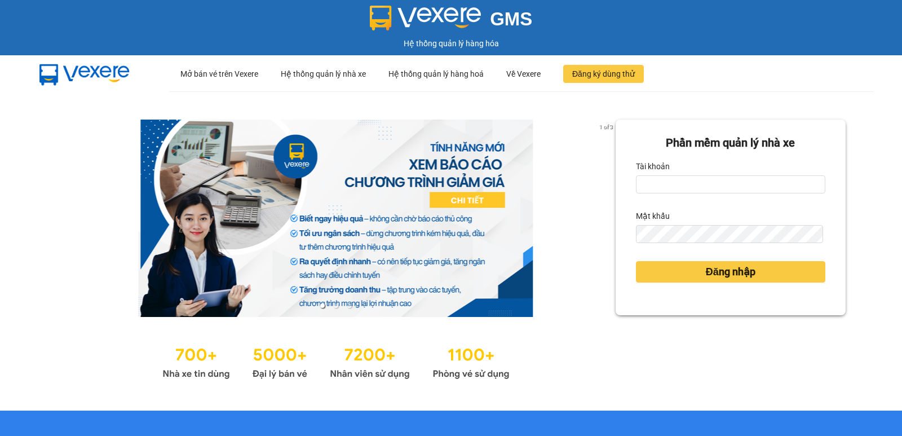
click at [716, 175] on div "Tài khoản" at bounding box center [730, 166] width 189 height 18
click at [716, 180] on input "Tài khoản" at bounding box center [730, 184] width 189 height 18
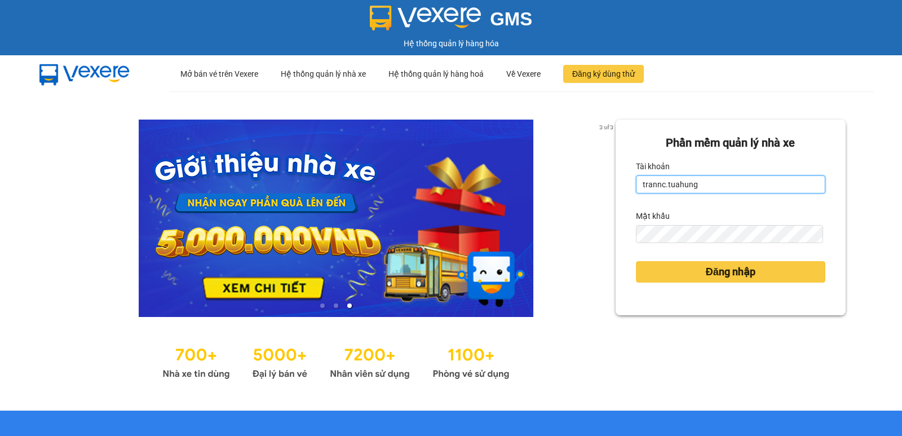
click at [673, 183] on input "trannc.tuahung" at bounding box center [730, 184] width 189 height 18
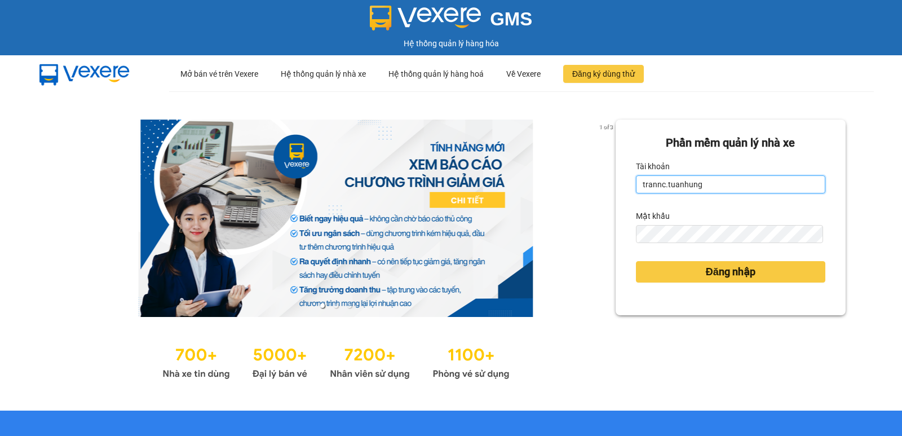
type input "trannc.tuanhung"
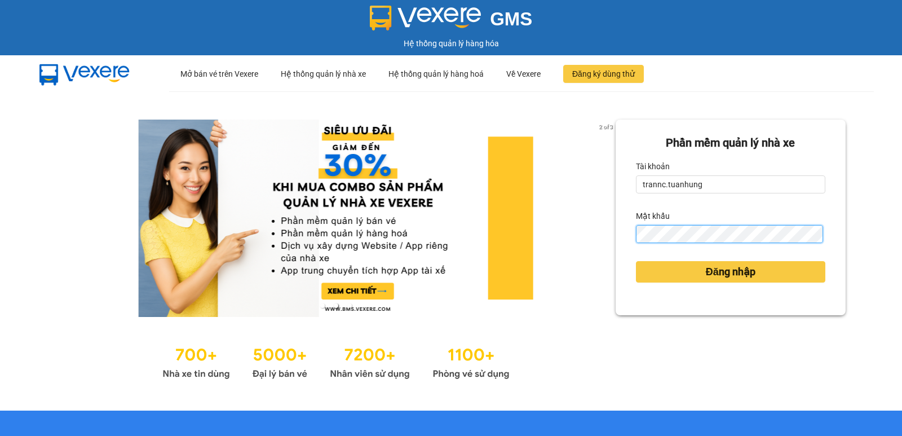
click at [636, 261] on button "Đăng nhập" at bounding box center [730, 271] width 189 height 21
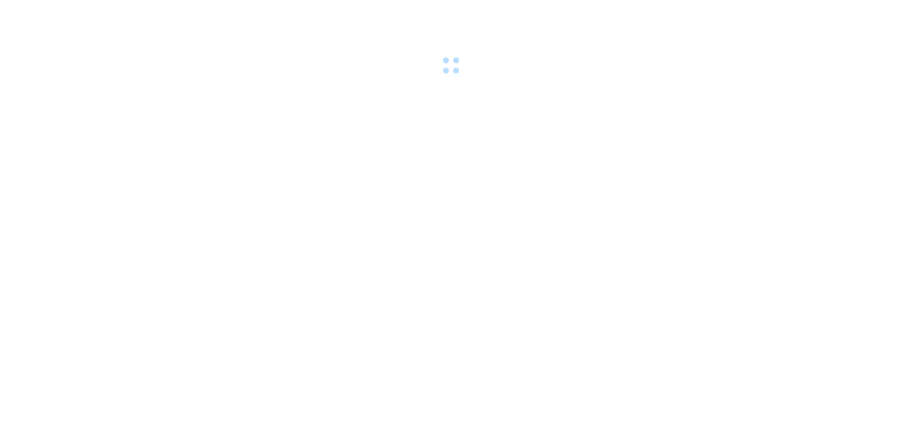
click at [773, 73] on div at bounding box center [451, 39] width 902 height 78
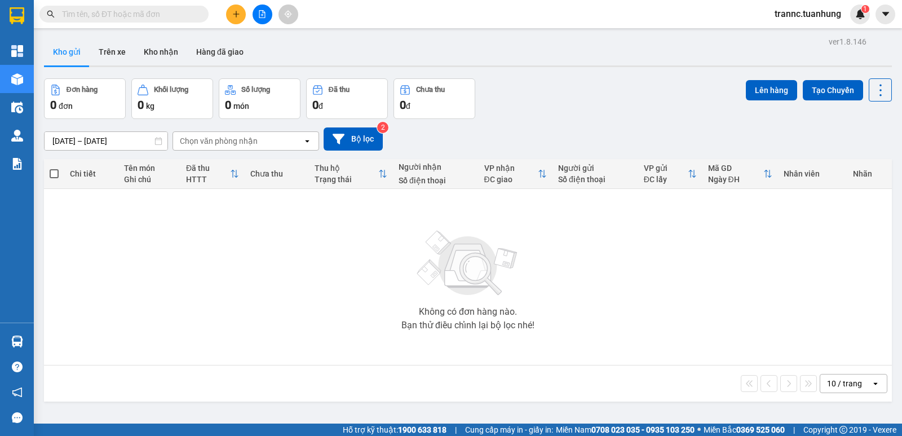
click at [575, 281] on div "Không có đơn hàng nào. Bạn thử điều chỉnh lại bộ lọc nhé!" at bounding box center [468, 276] width 836 height 169
click at [163, 48] on button "Kho nhận" at bounding box center [161, 51] width 52 height 27
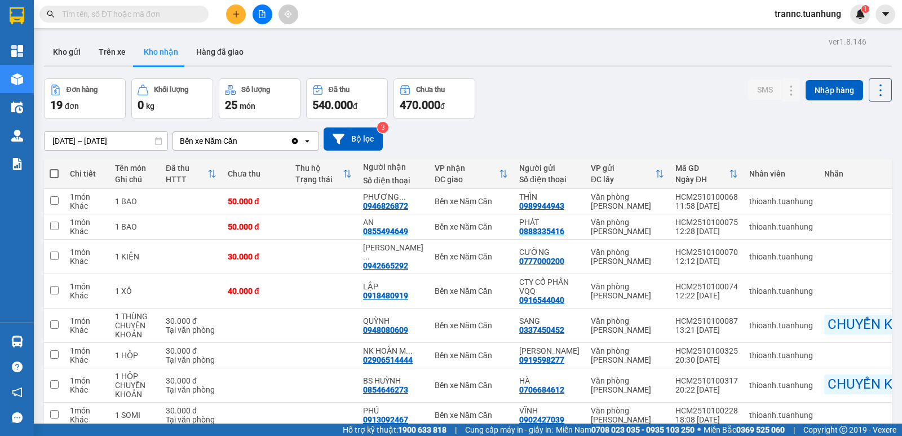
click at [198, 17] on span at bounding box center [200, 14] width 7 height 12
click at [191, 15] on input "text" at bounding box center [128, 14] width 133 height 12
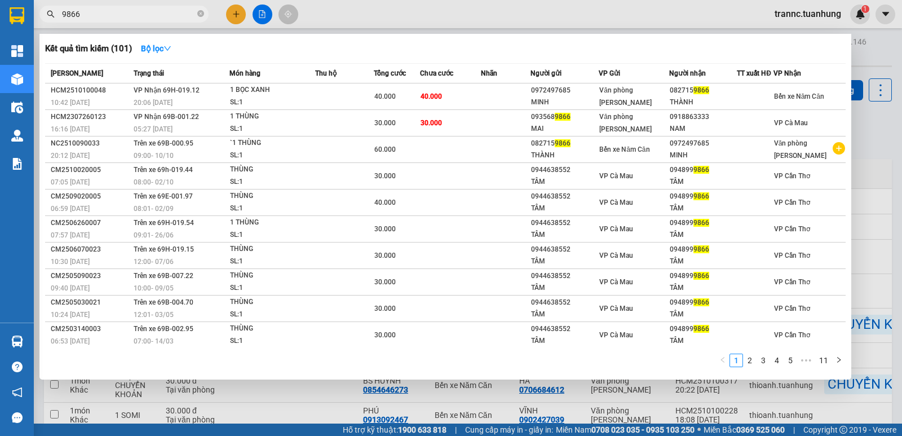
type input "9866"
click at [637, 17] on div at bounding box center [451, 218] width 902 height 436
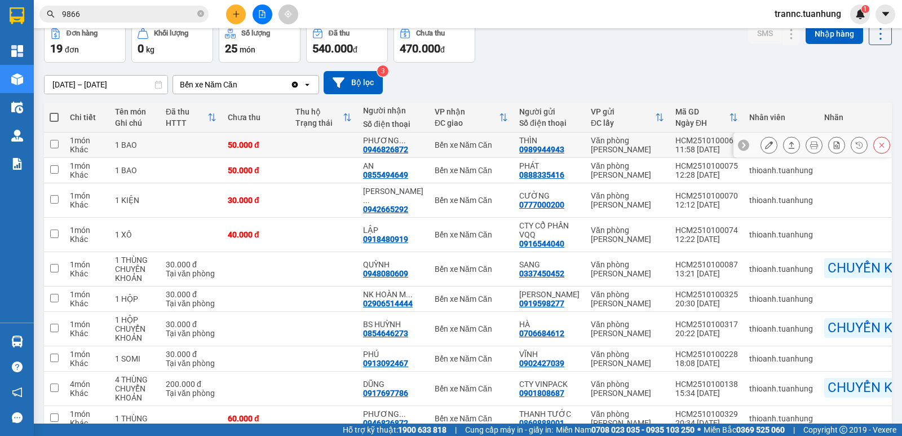
scroll to position [113, 0]
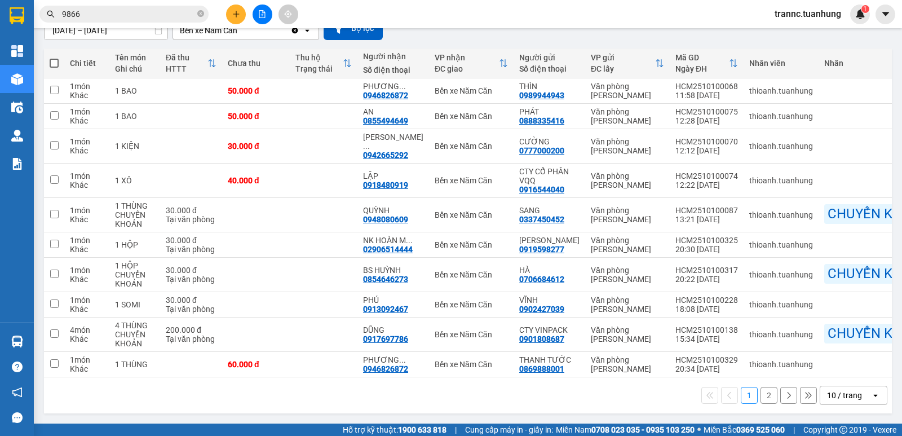
click at [765, 403] on button "2" at bounding box center [768, 395] width 17 height 17
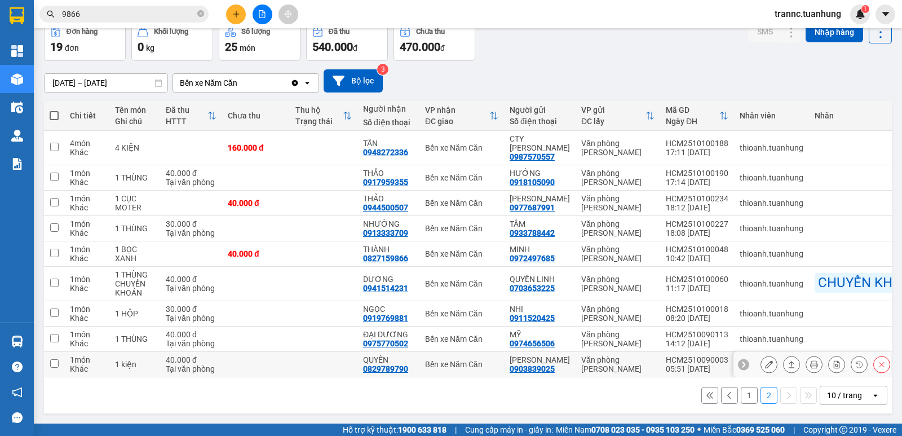
scroll to position [63, 0]
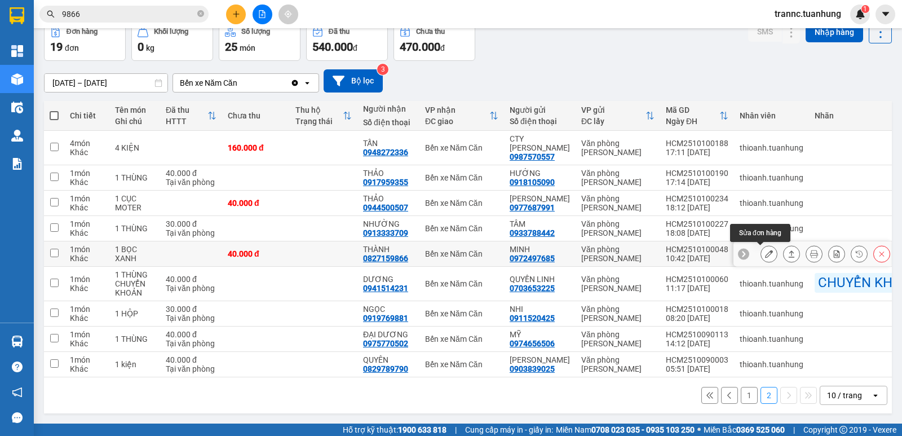
click at [767, 249] on button at bounding box center [769, 254] width 16 height 20
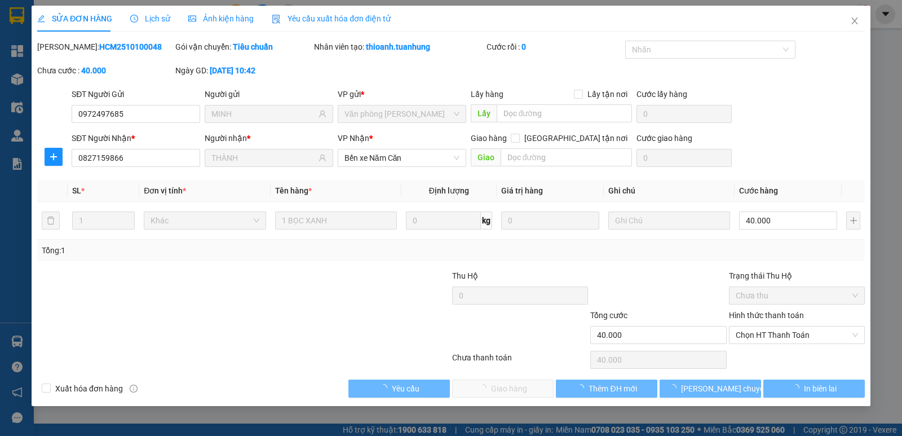
type input "0972497685"
type input "MINH"
type input "0827159866"
type input "THÀNH"
type input "40.000"
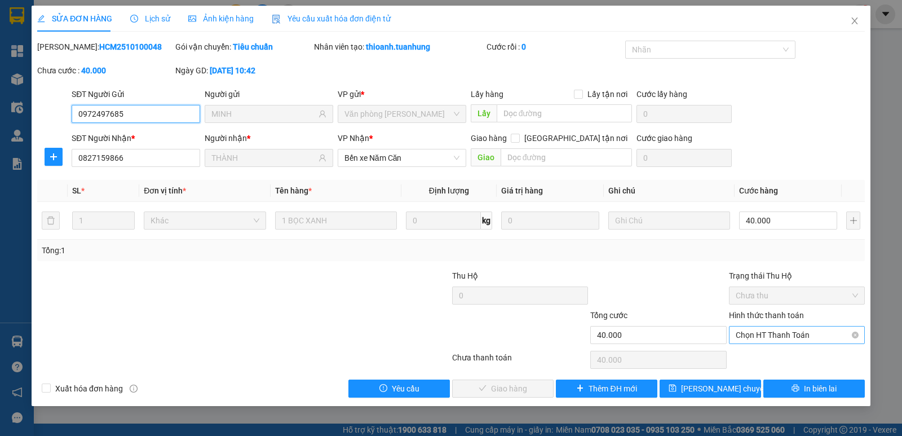
click at [765, 334] on span "Chọn HT Thanh Toán" at bounding box center [797, 334] width 122 height 17
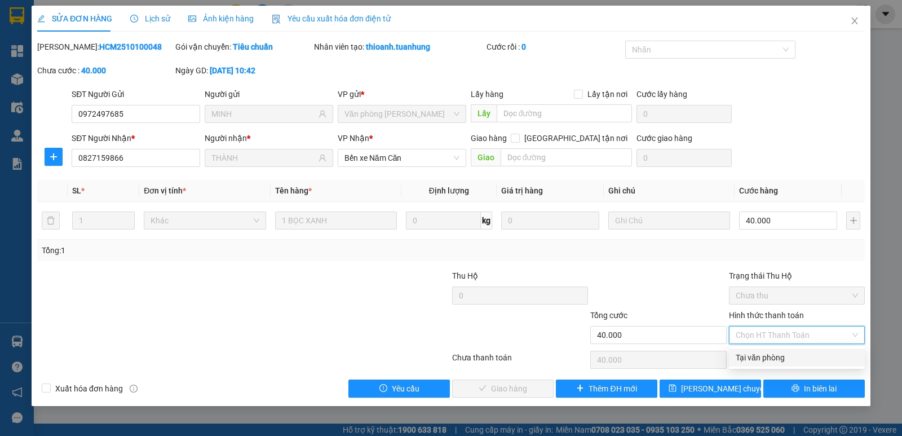
click at [761, 360] on div "Tại văn phòng" at bounding box center [797, 357] width 122 height 12
type input "0"
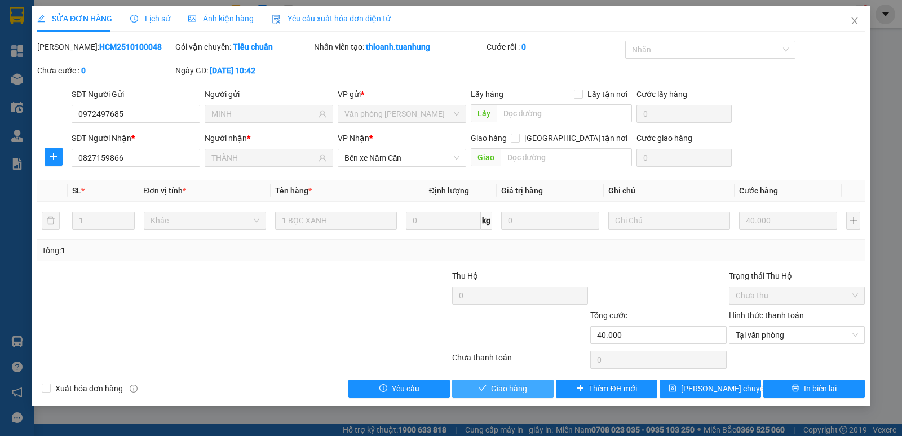
click at [518, 383] on span "Giao hàng" at bounding box center [509, 388] width 36 height 12
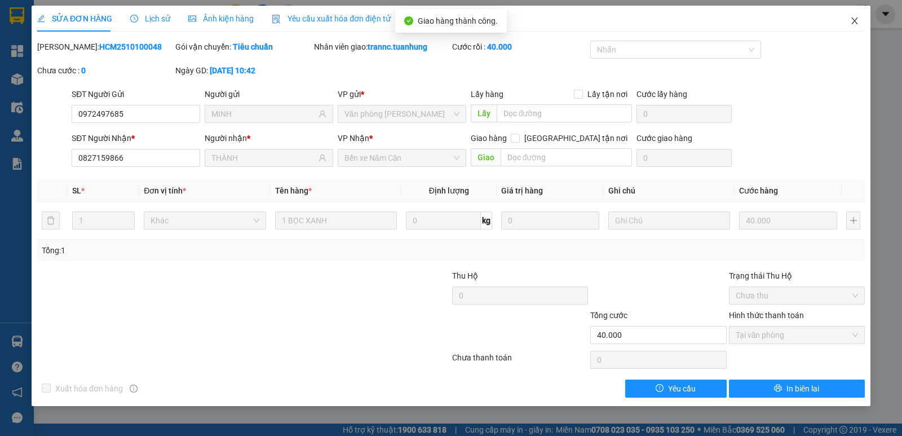
click at [860, 17] on span "Close" at bounding box center [855, 22] width 32 height 32
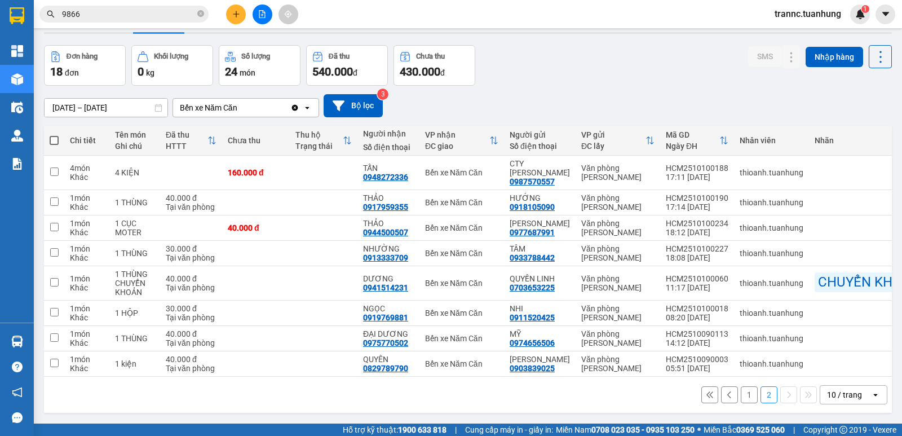
scroll to position [52, 0]
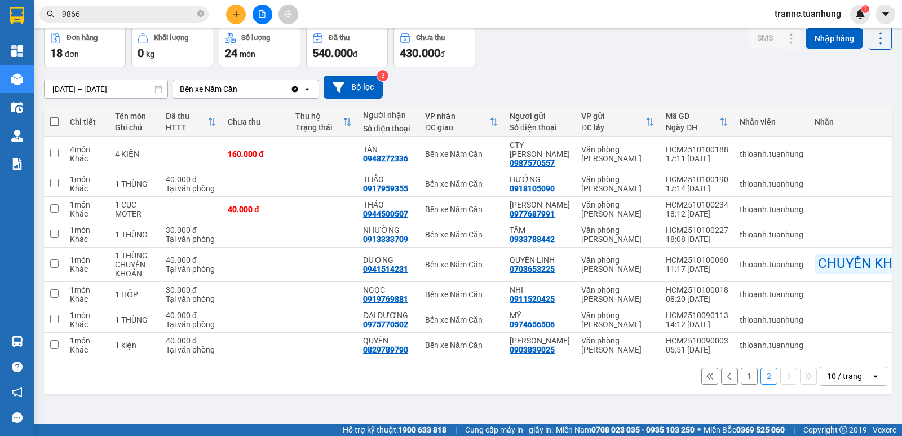
click at [741, 384] on button "1" at bounding box center [749, 375] width 17 height 17
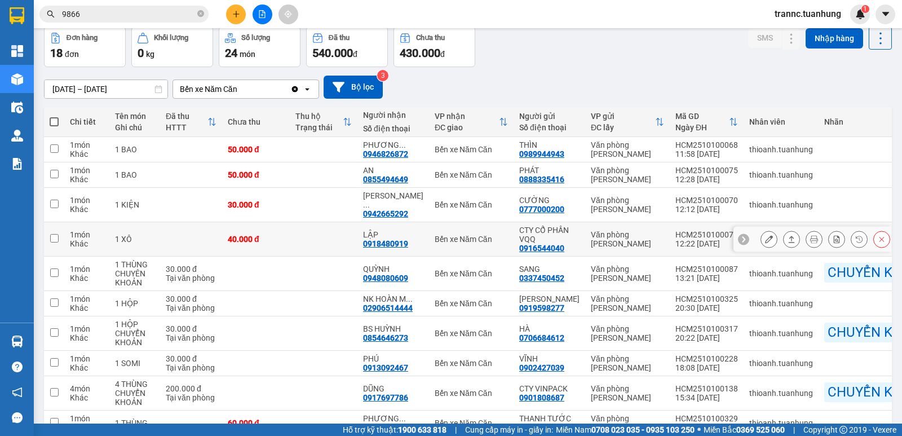
scroll to position [108, 0]
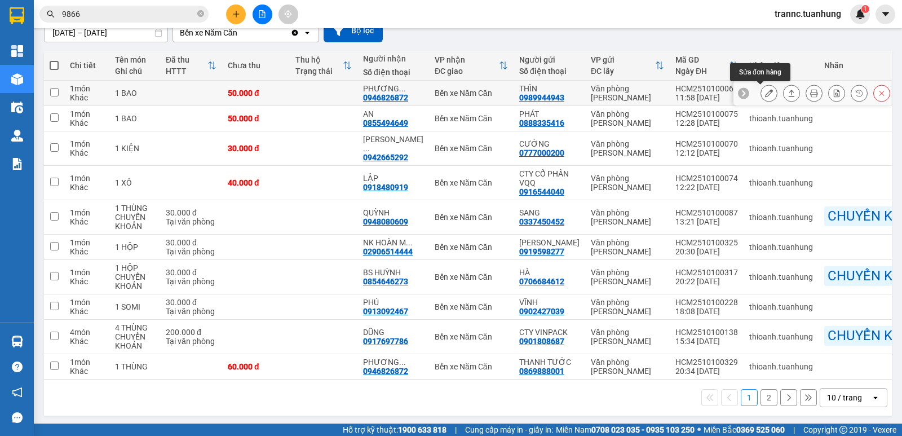
click at [765, 95] on icon at bounding box center [769, 93] width 8 height 8
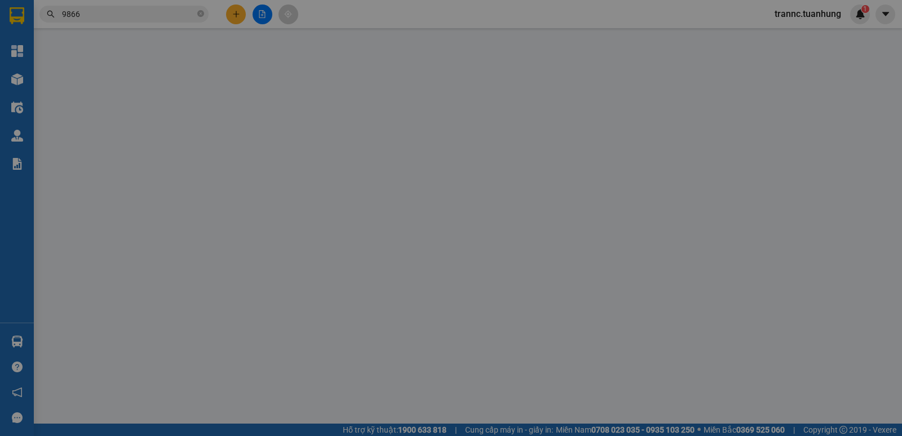
type input "0989944943"
type input "THÌN"
type input "0946826872"
type input "PHƯƠNG THẢO"
type input "50.000"
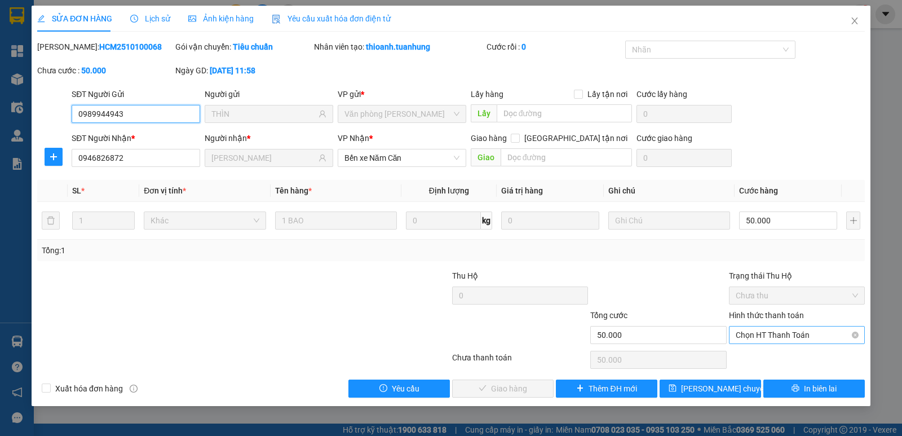
click at [785, 333] on span "Chọn HT Thanh Toán" at bounding box center [797, 334] width 122 height 17
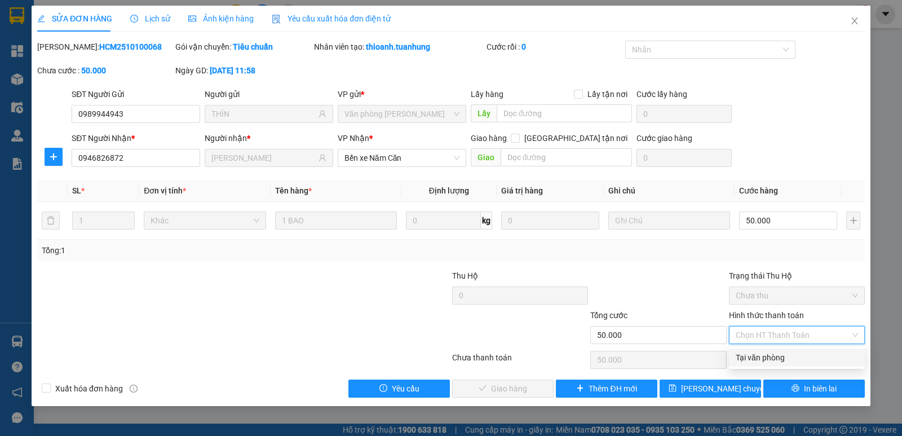
click at [778, 357] on div "Tại văn phòng" at bounding box center [797, 357] width 122 height 12
type input "0"
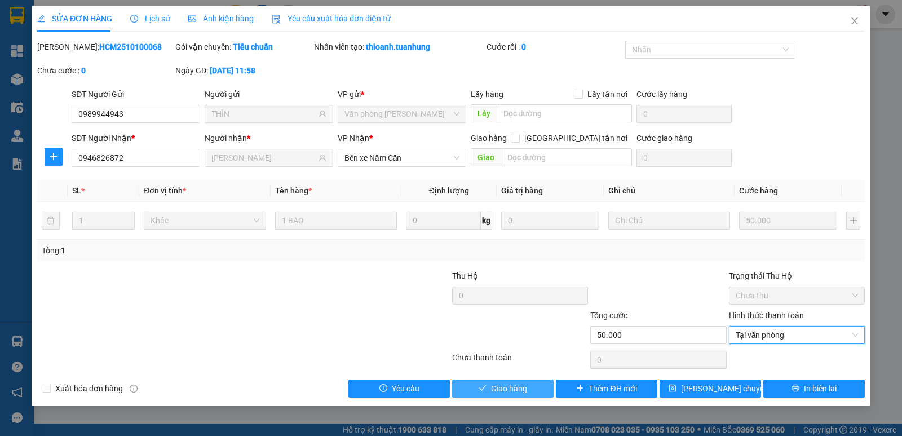
click at [506, 391] on span "Giao hàng" at bounding box center [509, 388] width 36 height 12
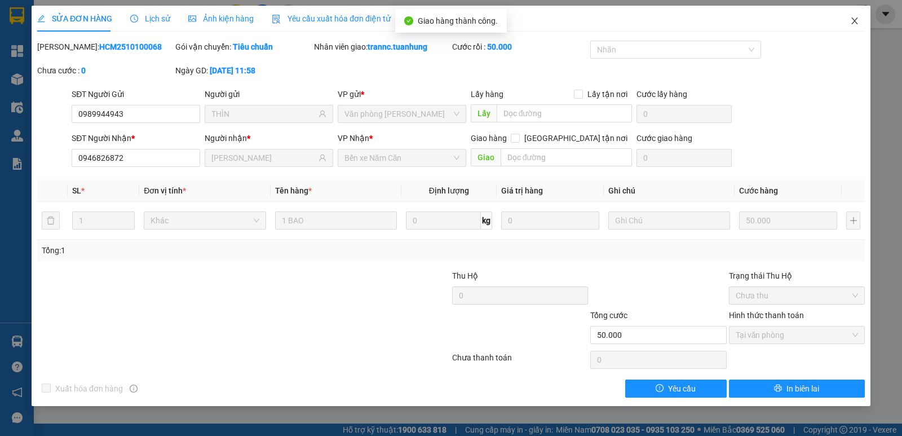
click at [854, 10] on span "Close" at bounding box center [855, 22] width 32 height 32
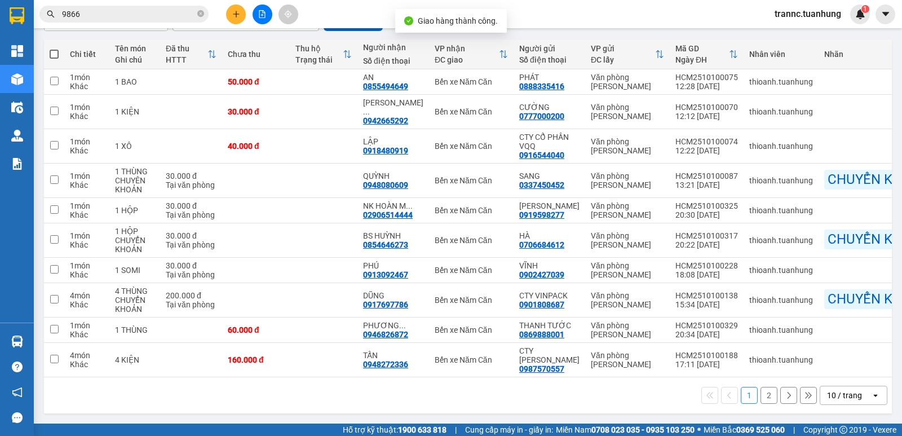
scroll to position [124, 0]
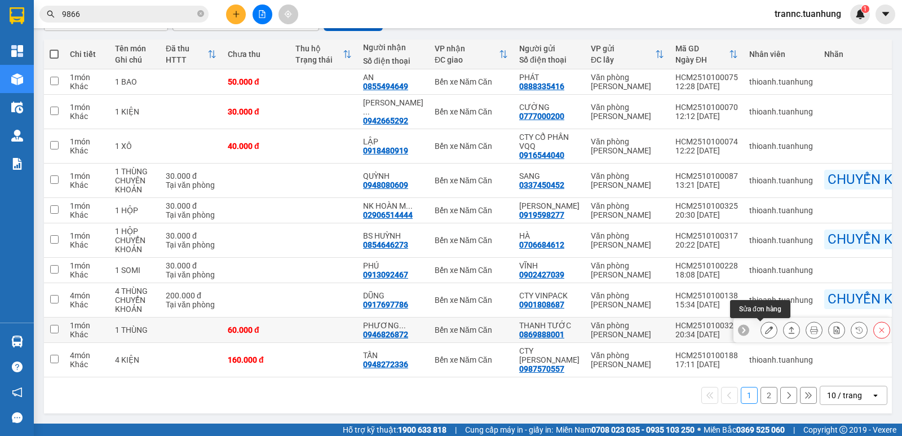
click at [761, 324] on button at bounding box center [769, 330] width 16 height 20
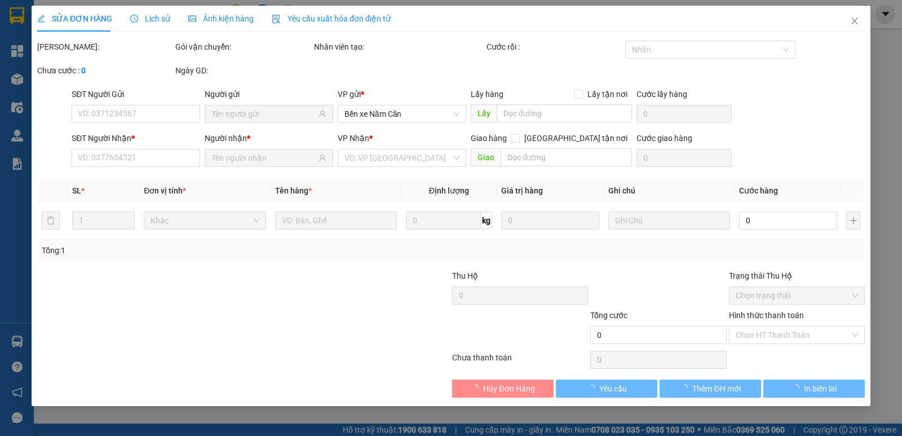
type input "0869888001"
type input "THANH TƯỚC"
type input "0946826872"
type input "PHƯƠNG THẢO"
type input "60.000"
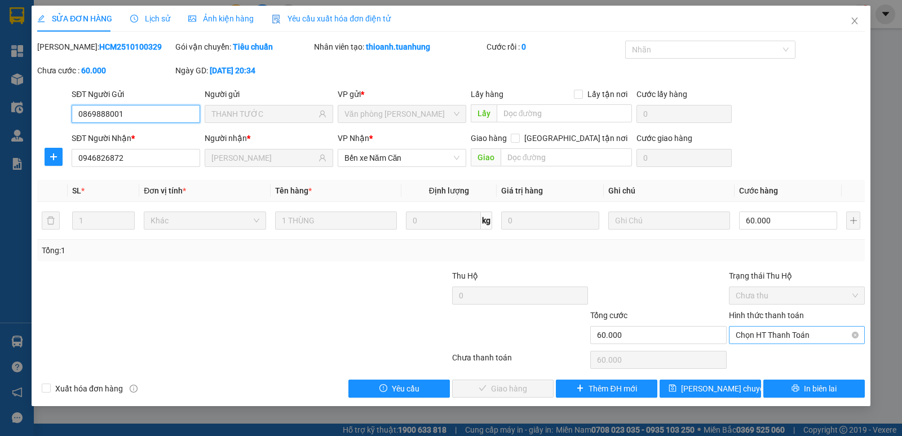
click at [798, 337] on span "Chọn HT Thanh Toán" at bounding box center [797, 334] width 122 height 17
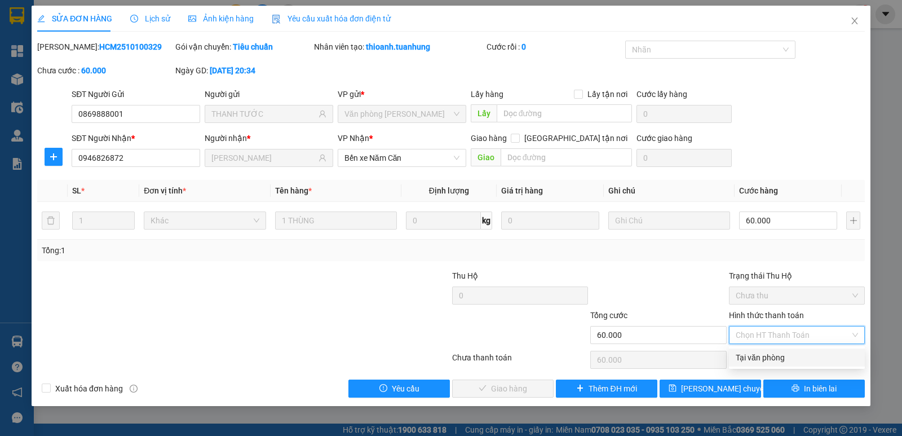
click at [789, 356] on div "Tại văn phòng" at bounding box center [797, 357] width 122 height 12
type input "0"
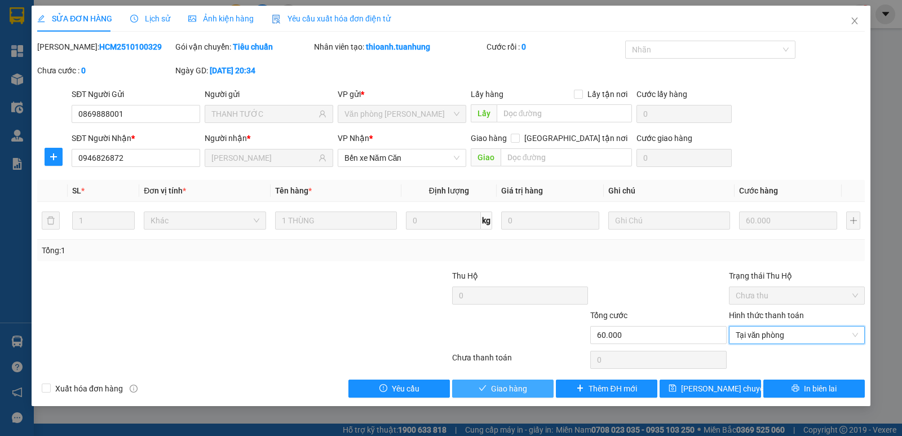
click at [527, 394] on button "Giao hàng" at bounding box center [502, 388] width 101 height 18
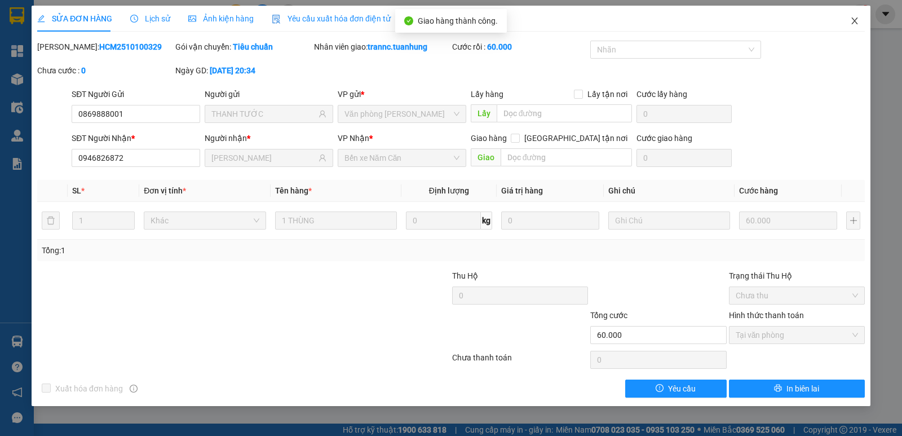
click at [862, 25] on span "Close" at bounding box center [855, 22] width 32 height 32
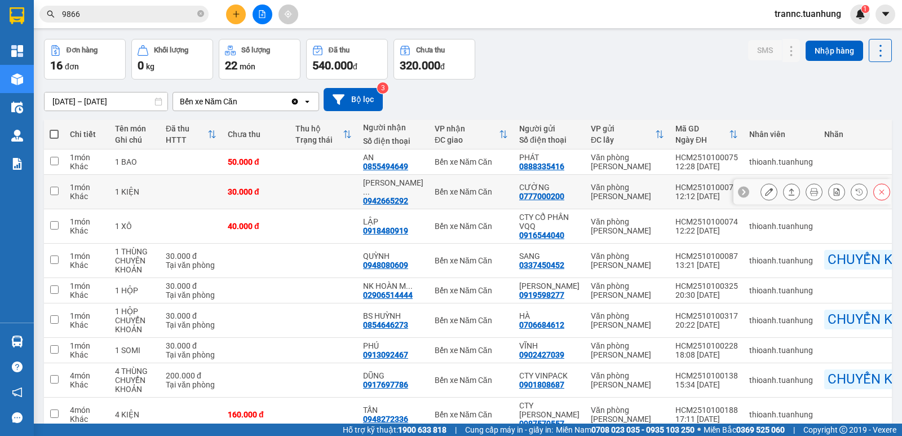
scroll to position [11, 0]
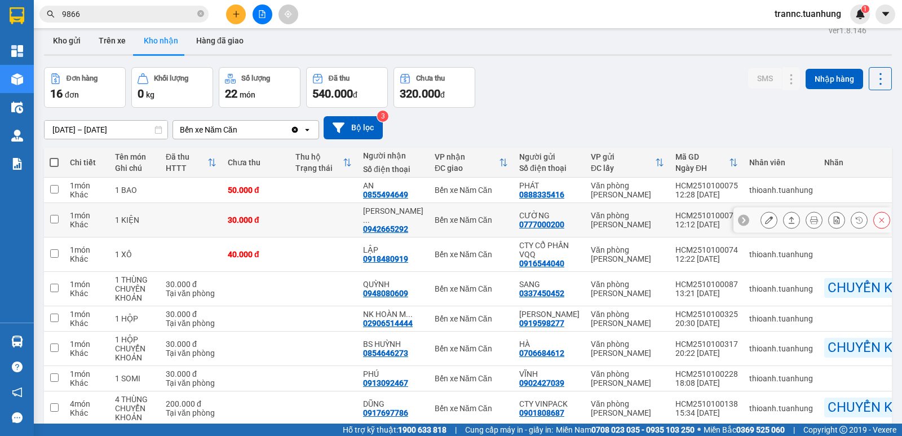
click at [761, 210] on button at bounding box center [769, 220] width 16 height 20
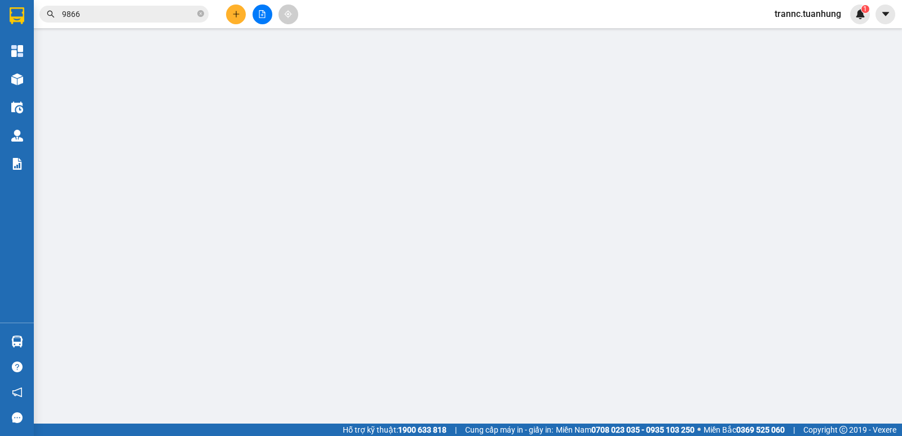
type input "0777000200"
type input "CƯỜNG"
type input "0942665292"
type input "OTO QUANG TRUNG"
type input "30.000"
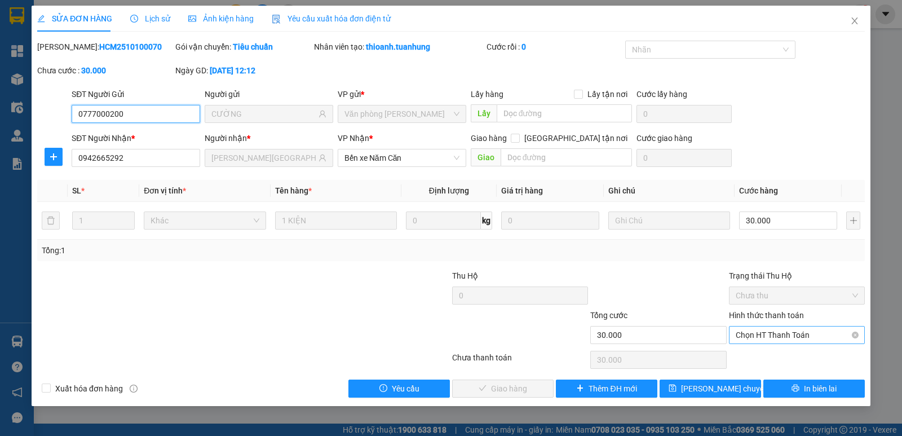
click at [760, 338] on span "Chọn HT Thanh Toán" at bounding box center [797, 334] width 122 height 17
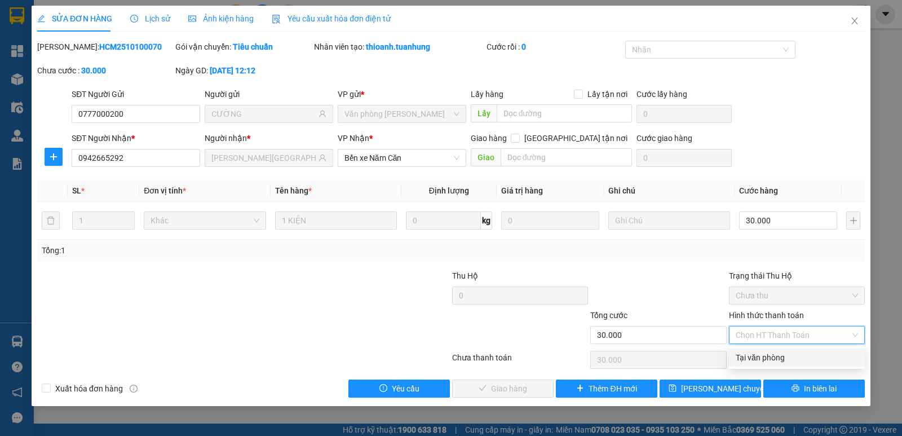
click at [755, 362] on div "Tại văn phòng" at bounding box center [797, 357] width 122 height 12
type input "0"
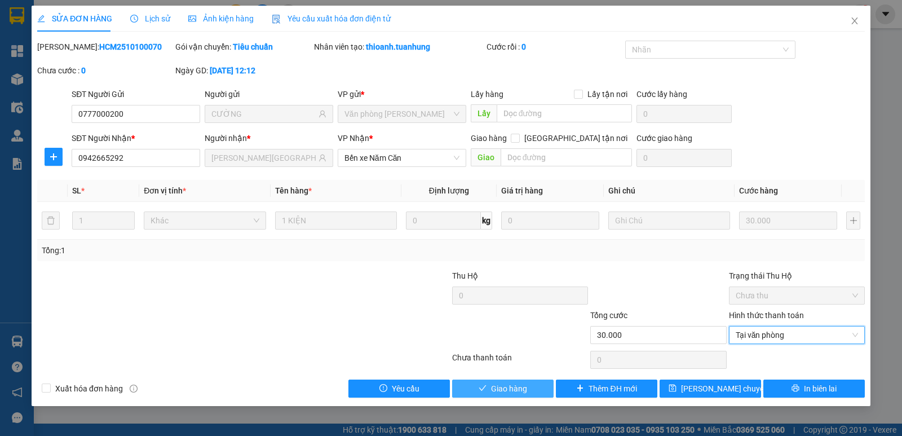
click at [487, 396] on button "Giao hàng" at bounding box center [502, 388] width 101 height 18
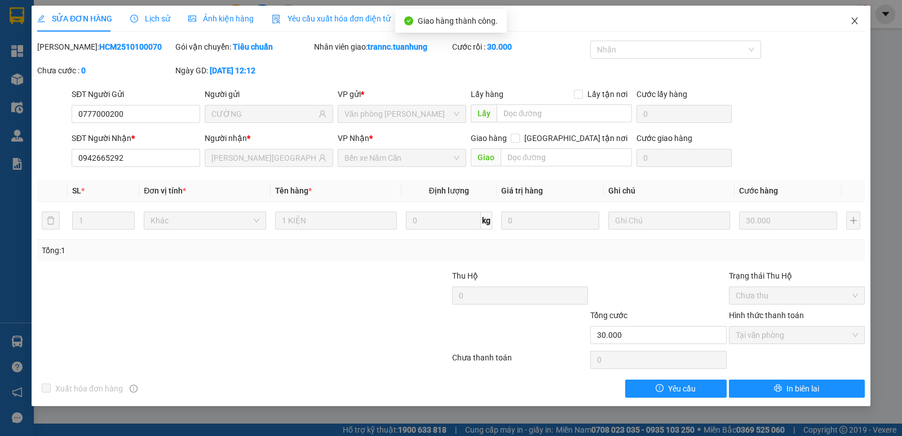
click at [848, 17] on span "Close" at bounding box center [855, 22] width 32 height 32
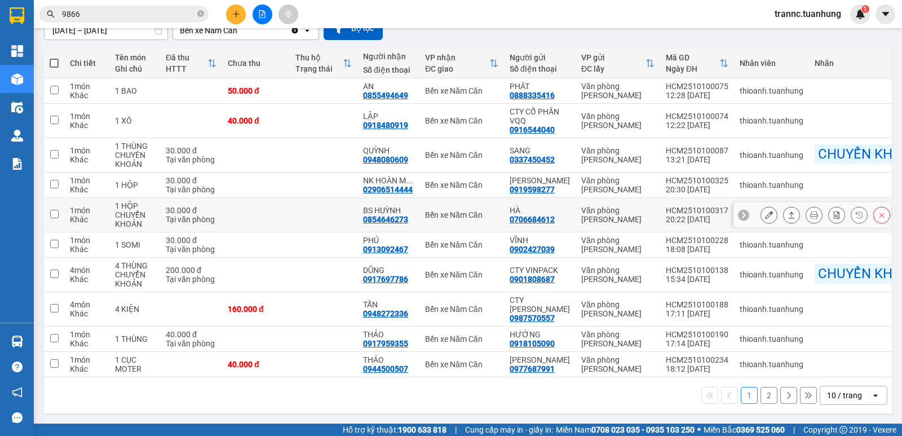
scroll to position [124, 0]
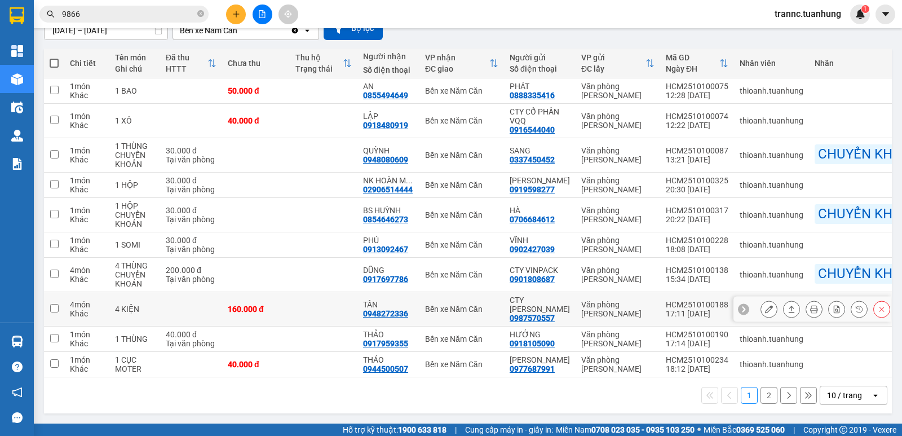
click at [761, 300] on button at bounding box center [769, 309] width 16 height 20
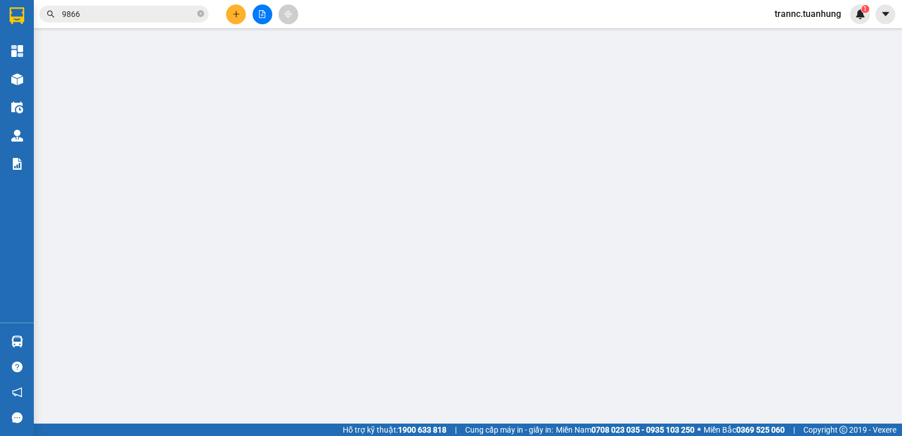
type input "0987570557"
type input "CTY NGỌC ĐỨC"
type input "0948272336"
type input "TẤN"
type input "160.000"
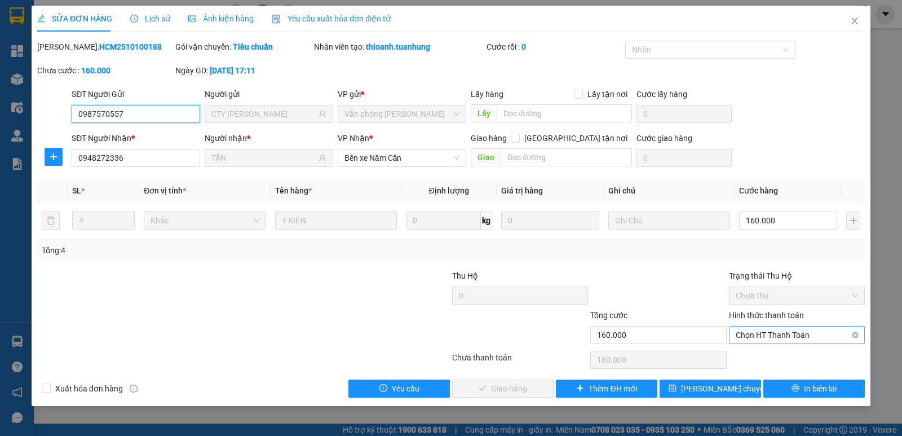
click at [750, 337] on span "Chọn HT Thanh Toán" at bounding box center [797, 334] width 122 height 17
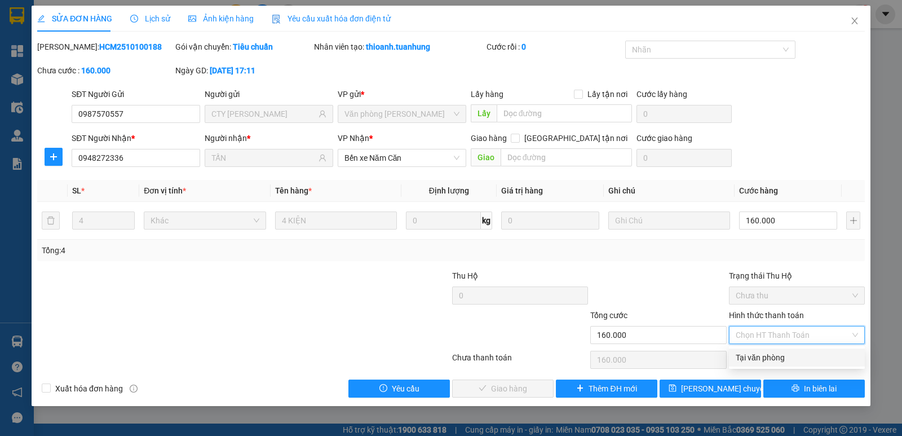
click at [754, 357] on div "Tại văn phòng" at bounding box center [797, 357] width 122 height 12
type input "0"
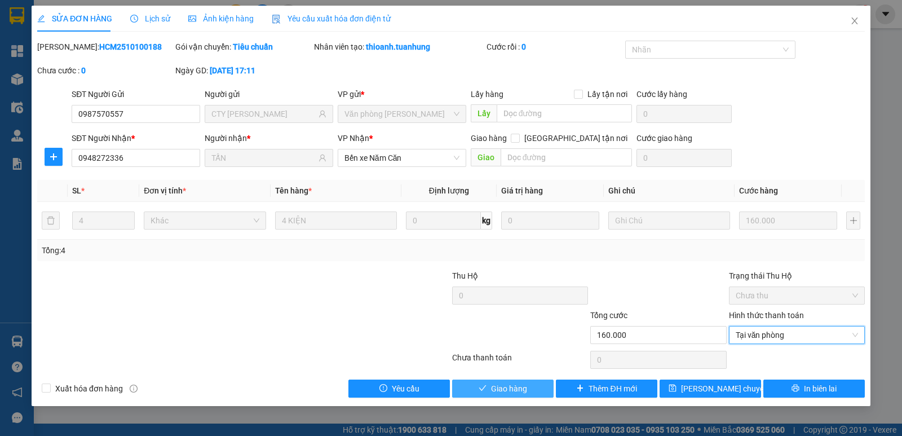
click at [489, 388] on button "Giao hàng" at bounding box center [502, 388] width 101 height 18
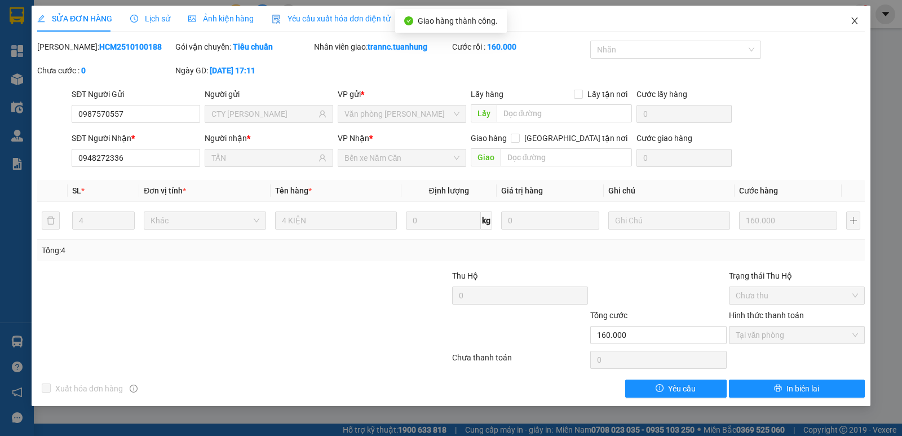
click at [854, 17] on icon "close" at bounding box center [854, 20] width 9 height 9
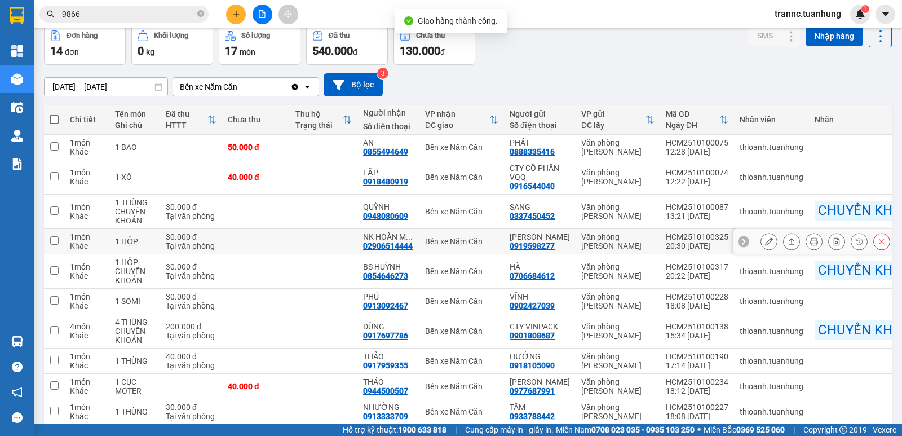
scroll to position [115, 0]
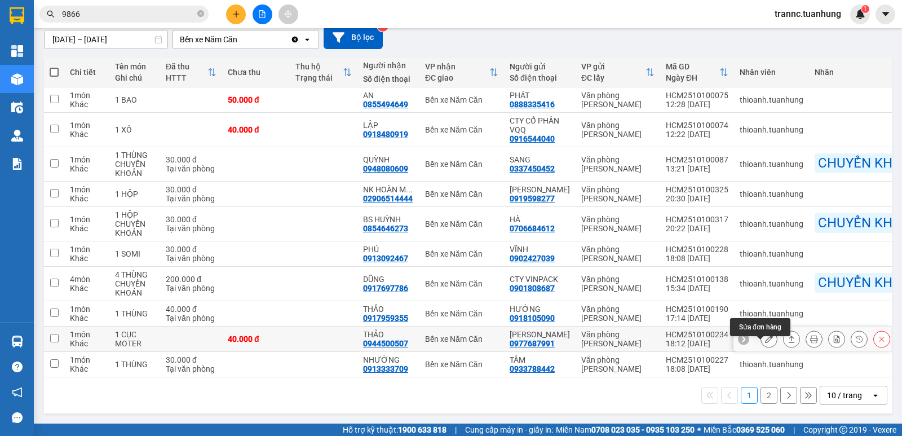
click at [765, 335] on icon at bounding box center [769, 339] width 8 height 8
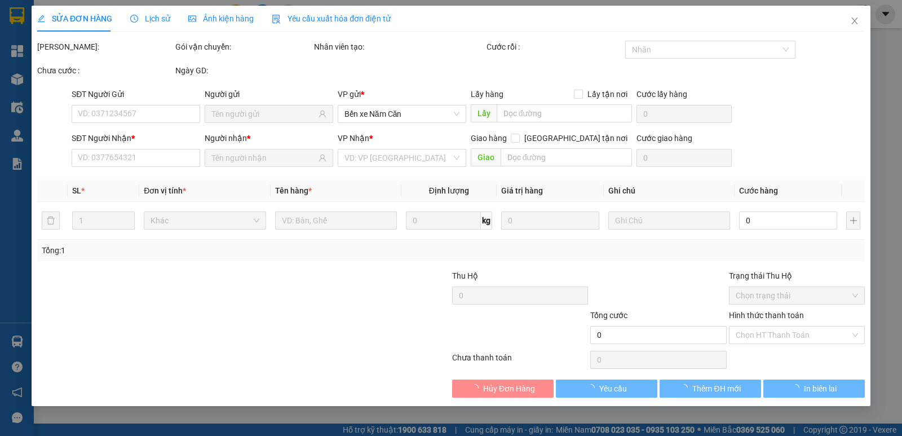
type input "0977687991"
type input "HOÀNG ANH"
type input "0944500507"
type input "THẢO"
type input "40.000"
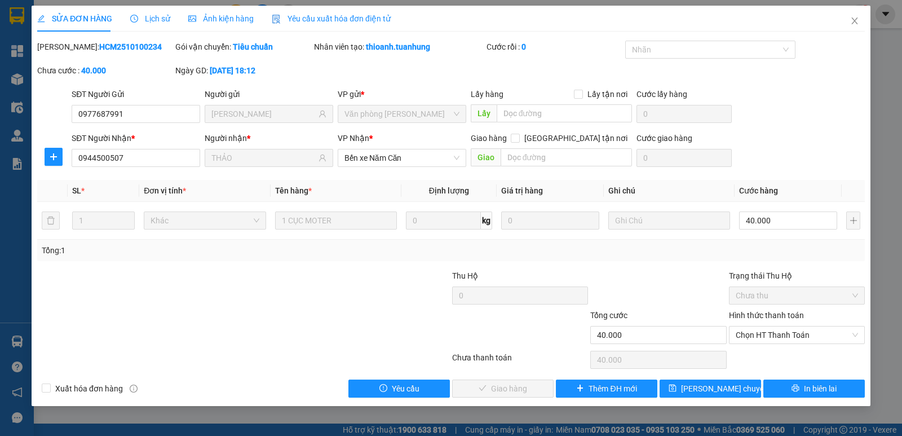
click at [753, 324] on div "Hình thức thanh toán" at bounding box center [797, 317] width 136 height 17
click at [755, 333] on span "Chọn HT Thanh Toán" at bounding box center [797, 334] width 122 height 17
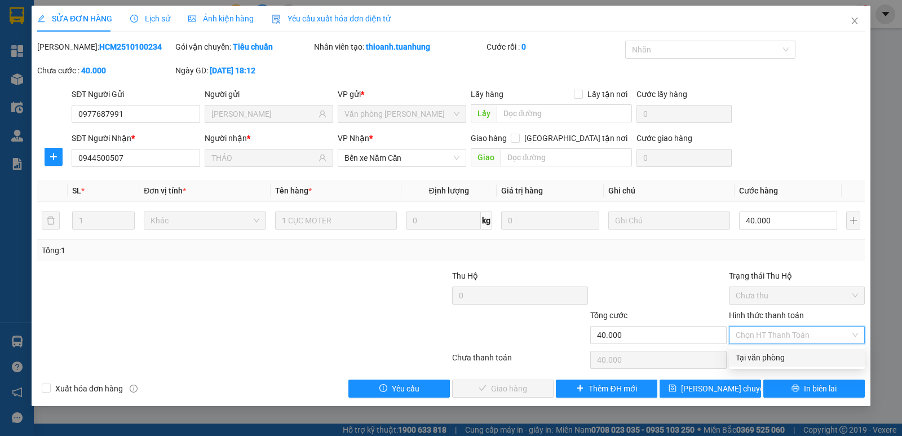
click at [756, 353] on div "Tại văn phòng" at bounding box center [797, 357] width 122 height 12
type input "0"
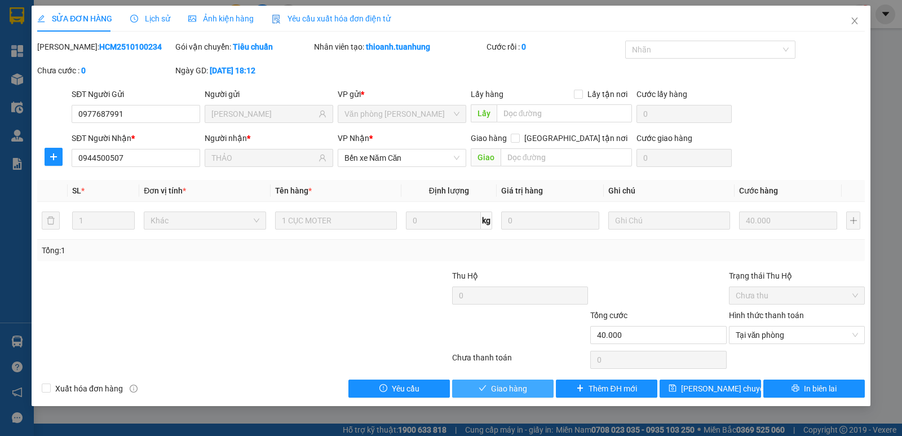
click at [537, 391] on button "Giao hàng" at bounding box center [502, 388] width 101 height 18
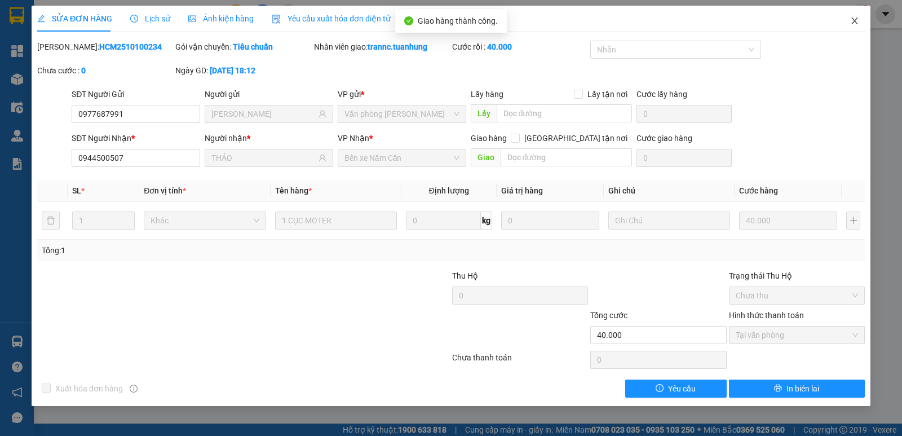
click at [847, 13] on span "Close" at bounding box center [855, 22] width 32 height 32
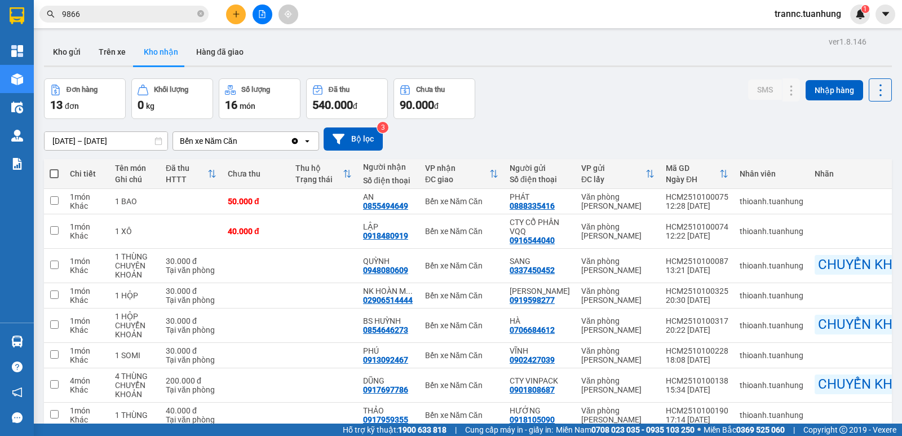
click at [633, 117] on div "Đơn hàng 13 đơn Khối lượng 0 kg Số lượng 16 món Đã thu 540.000 đ Chưa thu 90.00…" at bounding box center [468, 98] width 848 height 41
click at [238, 11] on icon "plus" at bounding box center [236, 14] width 8 height 8
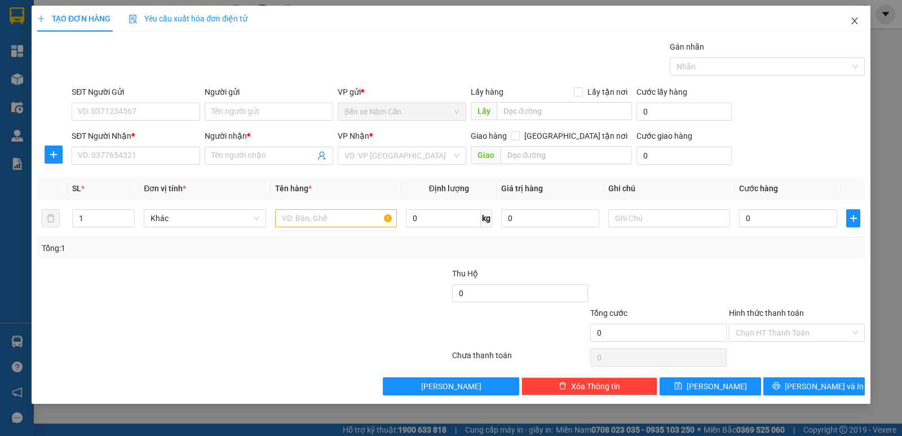
click at [863, 16] on span "Close" at bounding box center [855, 22] width 32 height 32
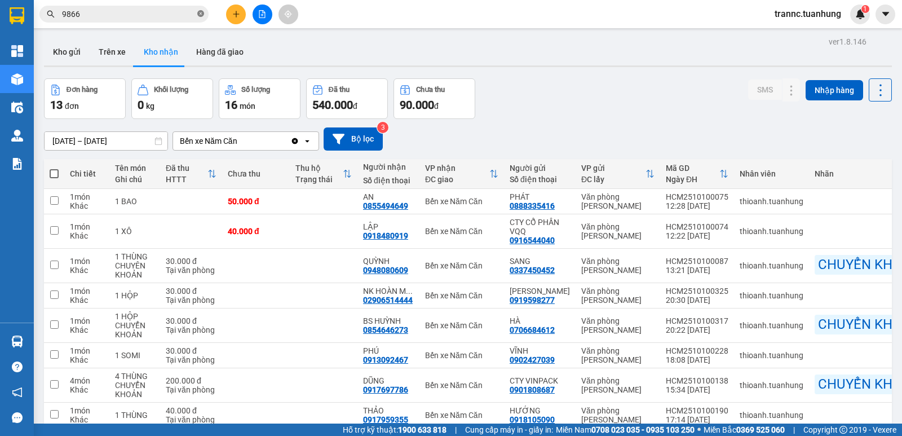
click at [202, 11] on icon "close-circle" at bounding box center [200, 13] width 7 height 7
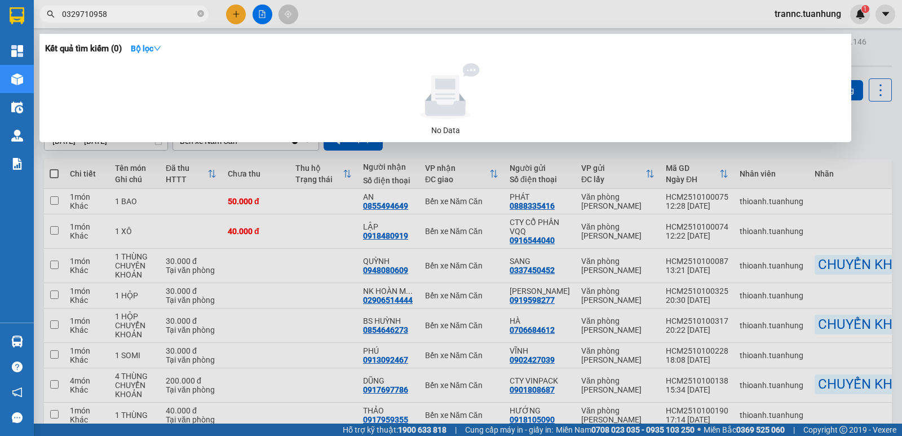
drag, startPoint x: 137, startPoint y: 16, endPoint x: 43, endPoint y: 18, distance: 93.6
click at [43, 18] on span "0329710958" at bounding box center [123, 14] width 169 height 17
click at [117, 12] on input "0329710958" at bounding box center [128, 14] width 133 height 12
click at [127, 11] on input "0329710958" at bounding box center [128, 14] width 133 height 12
drag, startPoint x: 130, startPoint y: 15, endPoint x: 11, endPoint y: 23, distance: 118.7
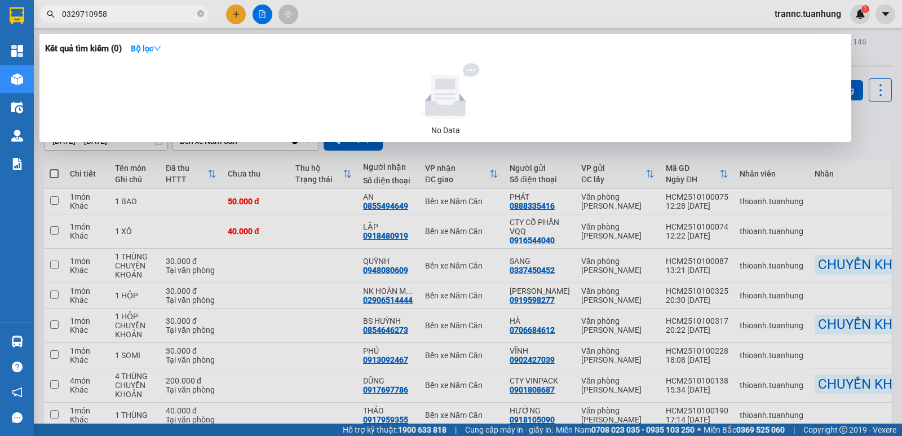
click at [11, 23] on section "Kết quả tìm kiếm ( 0 ) Bộ lọc No Data 0329710958 trannc.tuanhung 1 Tổng Quan Kh…" at bounding box center [451, 218] width 902 height 436
click at [406, 13] on div at bounding box center [451, 218] width 902 height 436
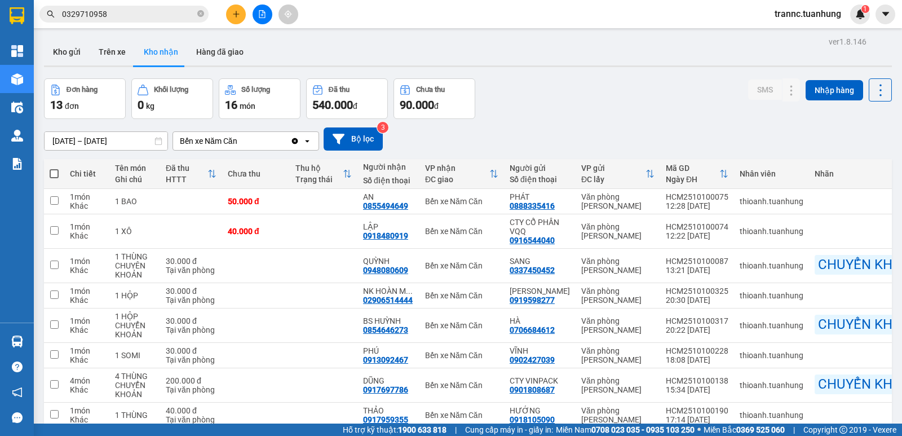
click at [127, 19] on input "0329710958" at bounding box center [128, 14] width 133 height 12
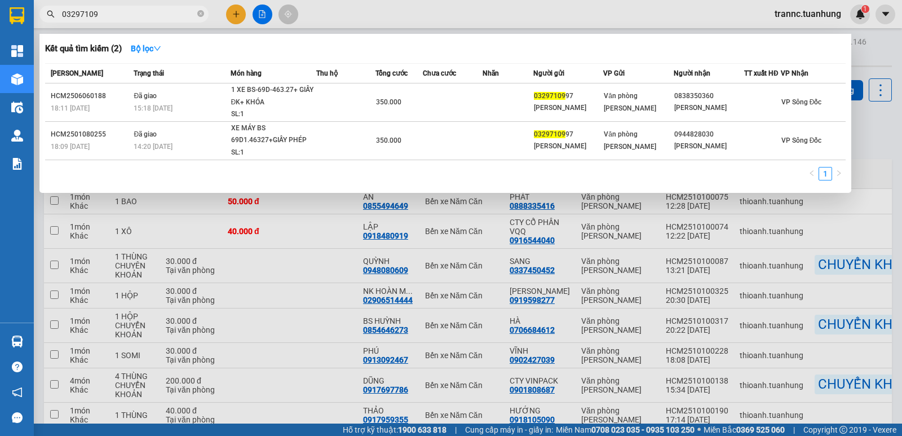
drag, startPoint x: 155, startPoint y: 14, endPoint x: 65, endPoint y: 13, distance: 89.6
click at [65, 13] on input "03297109" at bounding box center [128, 14] width 133 height 12
click at [102, 13] on input "03297109" at bounding box center [128, 14] width 133 height 12
type input "0329710958"
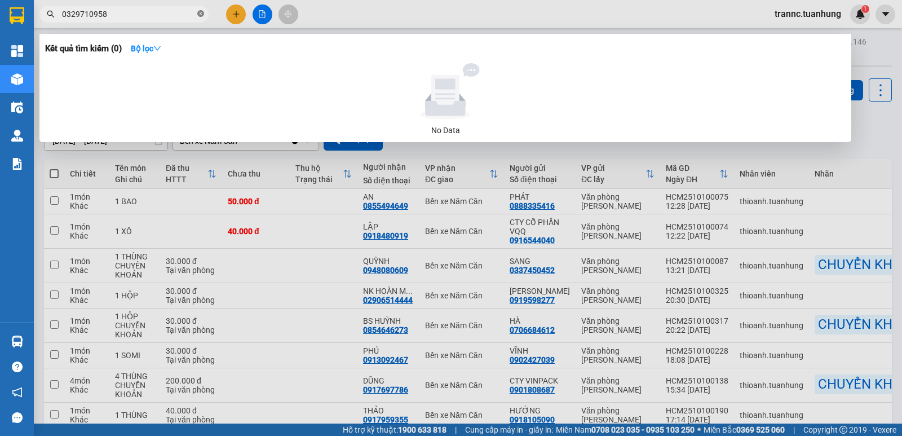
click at [201, 13] on icon "close-circle" at bounding box center [200, 13] width 7 height 7
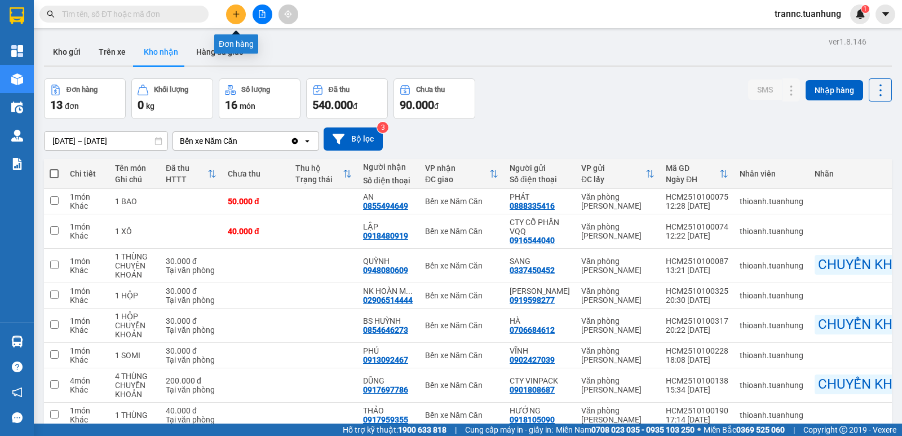
click at [227, 10] on button at bounding box center [236, 15] width 20 height 20
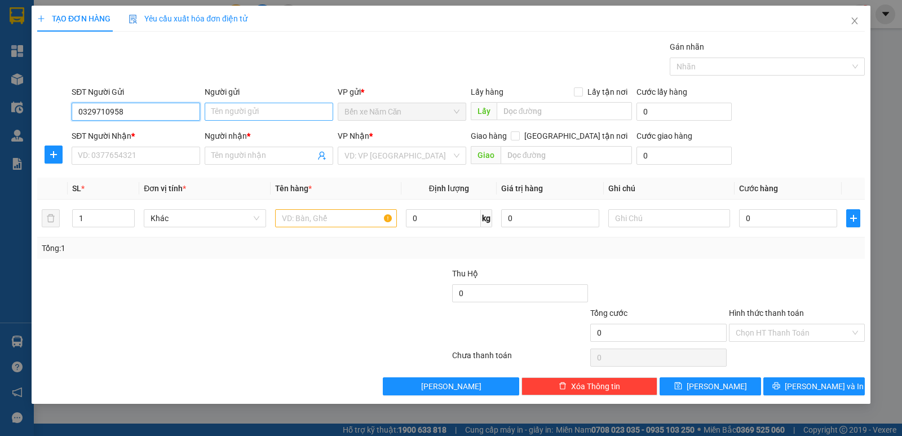
type input "0329710958"
click at [223, 112] on input "Người gửi" at bounding box center [269, 112] width 129 height 18
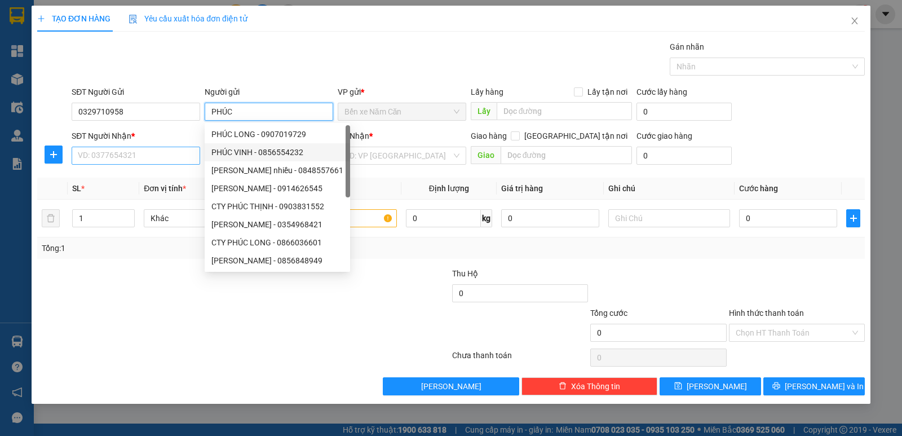
type input "PHÚC"
click at [150, 159] on input "SĐT Người Nhận *" at bounding box center [136, 156] width 129 height 18
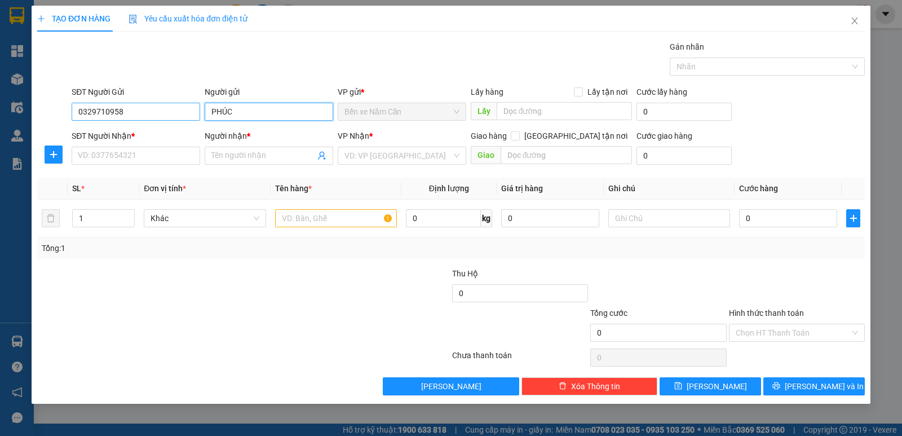
drag, startPoint x: 248, startPoint y: 107, endPoint x: 196, endPoint y: 109, distance: 52.4
click at [196, 109] on div "SĐT Người Gửi 0329710958 Người gửi PHÚC PHÚC VP gửi * Bến xe Năm Căn Lấy hàng L…" at bounding box center [468, 105] width 798 height 39
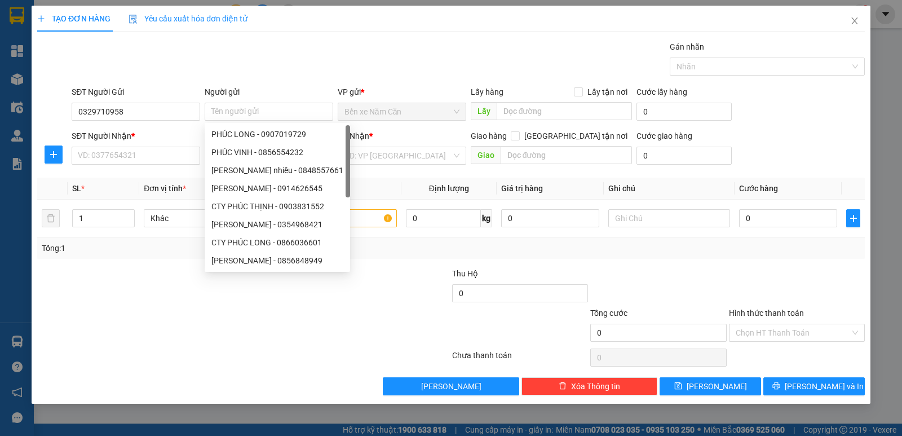
click at [144, 317] on div at bounding box center [174, 326] width 277 height 39
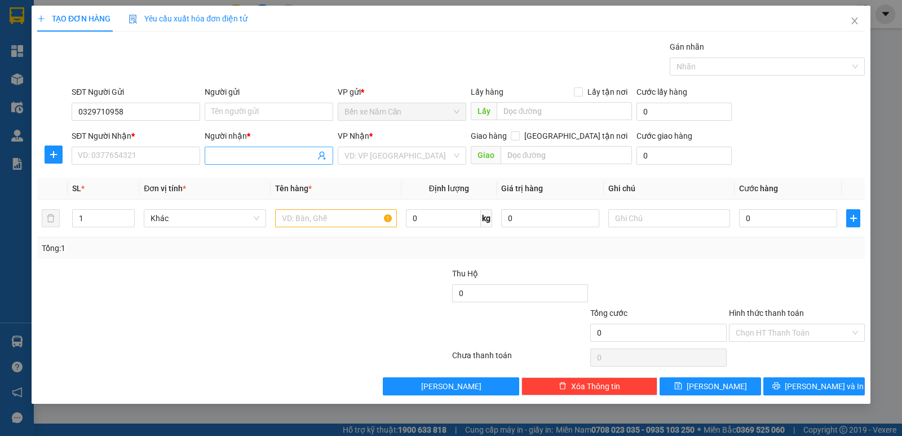
click at [225, 155] on input "Người nhận *" at bounding box center [263, 155] width 104 height 12
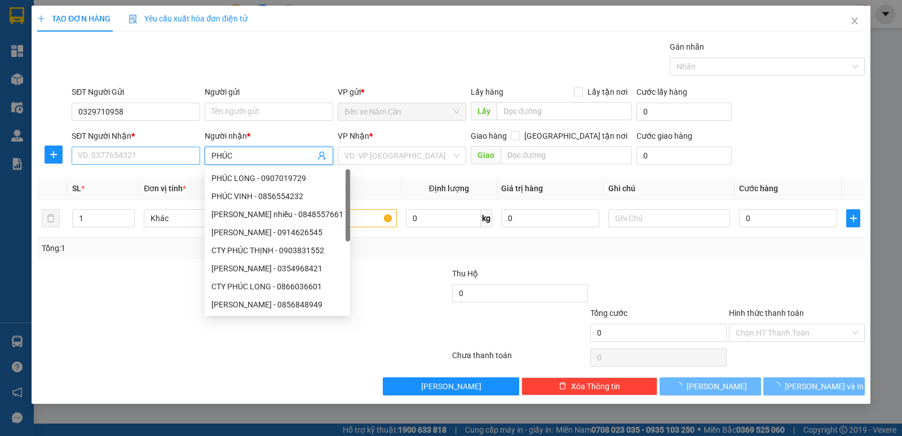
type input "PHÚC"
click at [169, 159] on input "SĐT Người Nhận *" at bounding box center [136, 156] width 129 height 18
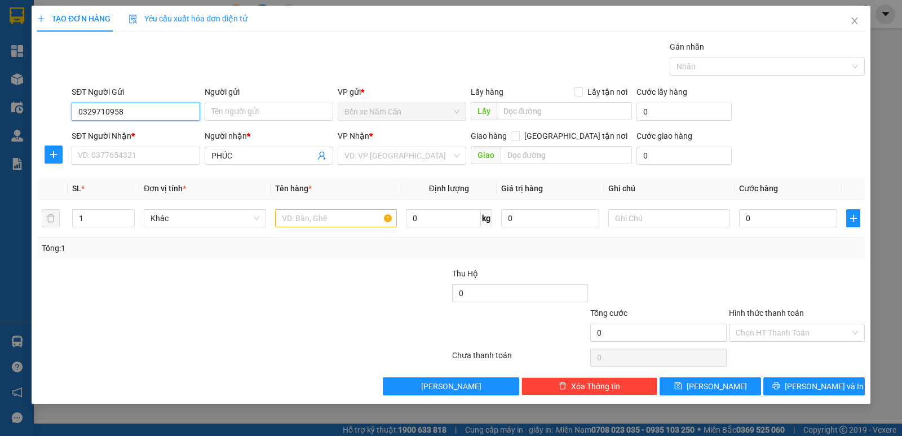
drag, startPoint x: 144, startPoint y: 107, endPoint x: 0, endPoint y: 116, distance: 144.0
click at [0, 116] on div "TẠO ĐƠN HÀNG Yêu cầu xuất hóa đơn điện tử Transit Pickup Surcharge Ids Transit …" at bounding box center [451, 218] width 902 height 436
type input "0329710958"
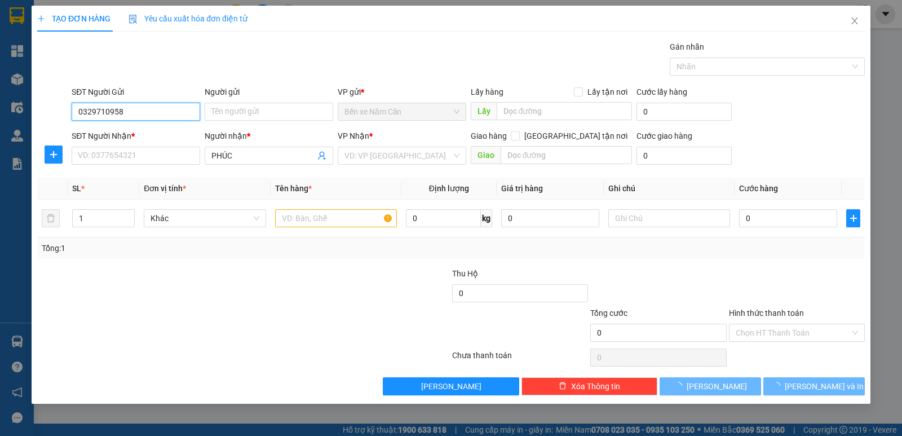
drag, startPoint x: 137, startPoint y: 113, endPoint x: 0, endPoint y: 117, distance: 137.0
click at [0, 117] on div "TẠO ĐƠN HÀNG Yêu cầu xuất hóa đơn điện tử Transit Pickup Surcharge Ids Transit …" at bounding box center [451, 218] width 902 height 436
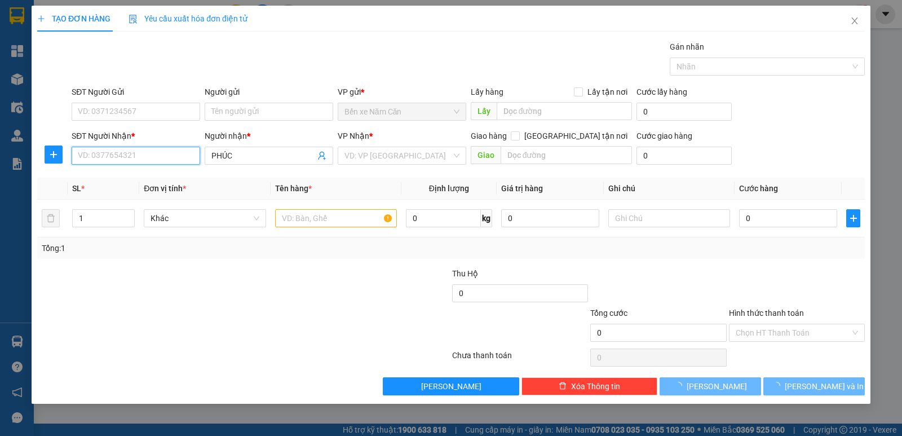
click at [150, 157] on input "SĐT Người Nhận *" at bounding box center [136, 156] width 129 height 18
type input "0329710958"
click at [152, 101] on div "SĐT Người Gửi" at bounding box center [136, 94] width 129 height 17
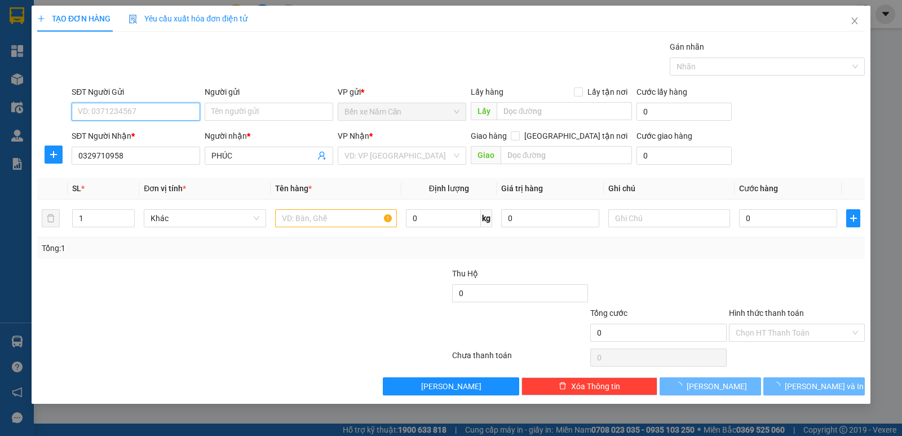
click at [156, 103] on input "SĐT Người Gửi" at bounding box center [136, 112] width 129 height 18
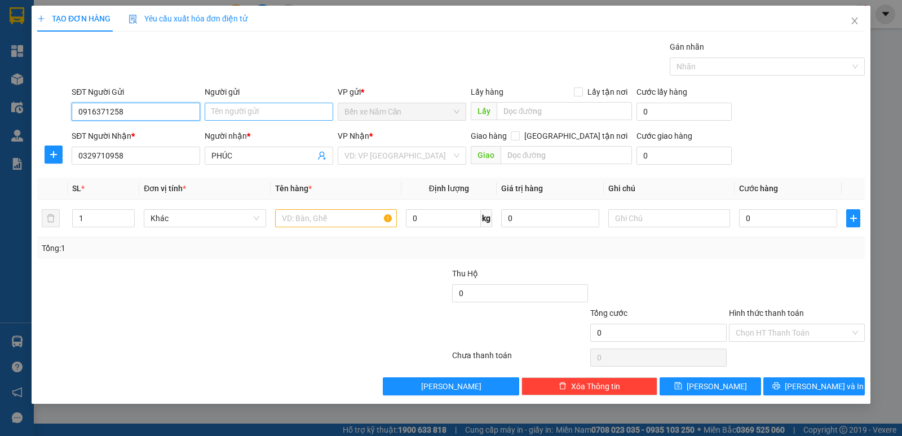
type input "0916371258"
click at [238, 112] on input "Người gửi" at bounding box center [269, 112] width 129 height 18
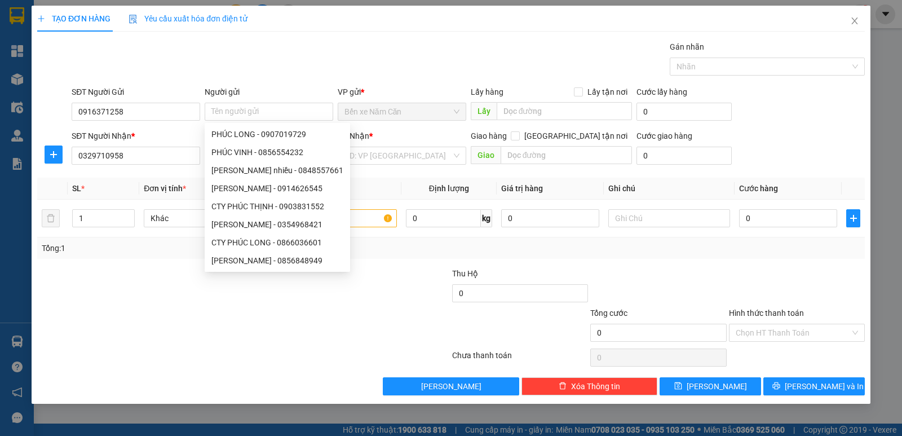
click at [407, 78] on div "Gói vận chuyển * Tiêu chuẩn Gán nhãn Nhãn" at bounding box center [468, 60] width 798 height 39
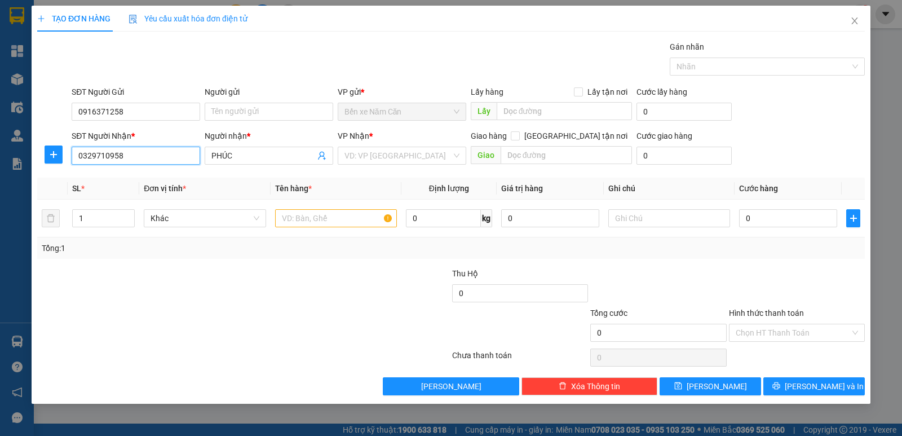
click at [152, 156] on input "0329710958" at bounding box center [136, 156] width 129 height 18
click at [284, 108] on input "Người gửi" at bounding box center [269, 112] width 129 height 18
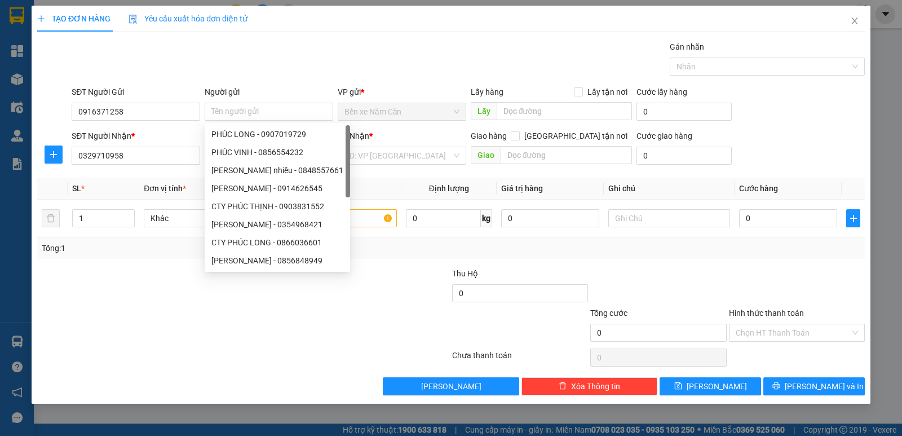
click at [395, 82] on div "Transit Pickup Surcharge Ids Transit Deliver Surcharge Ids Transit Deliver Surc…" at bounding box center [450, 218] width 827 height 355
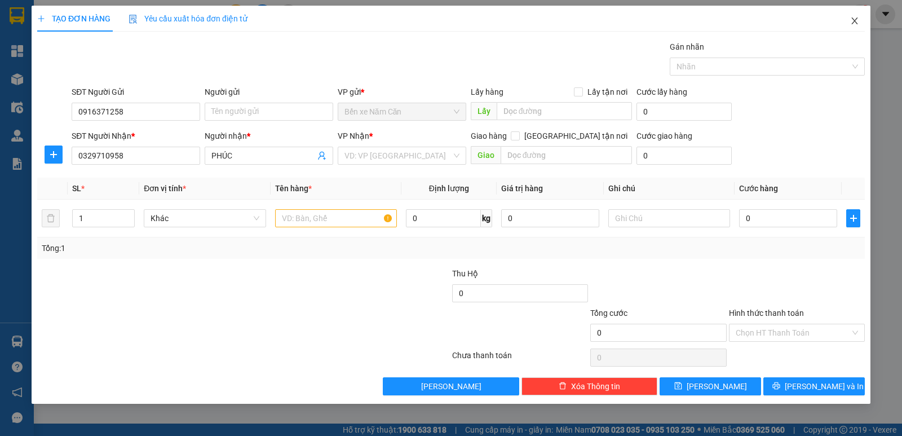
click at [856, 23] on icon "close" at bounding box center [854, 20] width 6 height 7
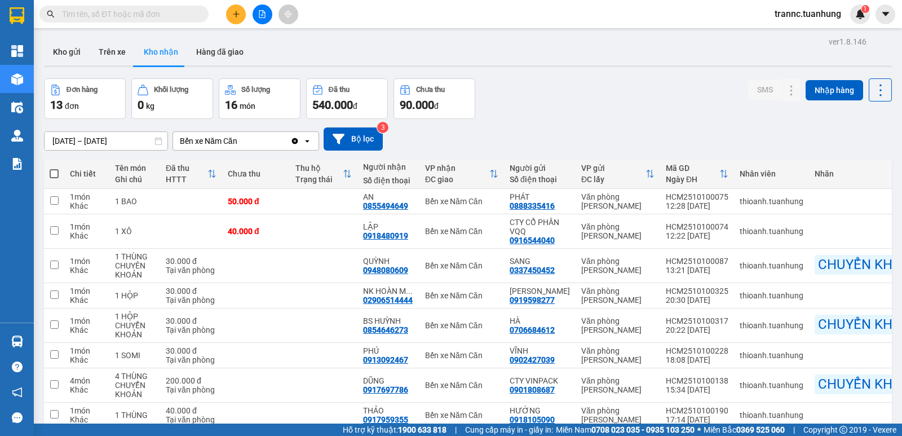
click at [240, 14] on icon "plus" at bounding box center [236, 14] width 8 height 8
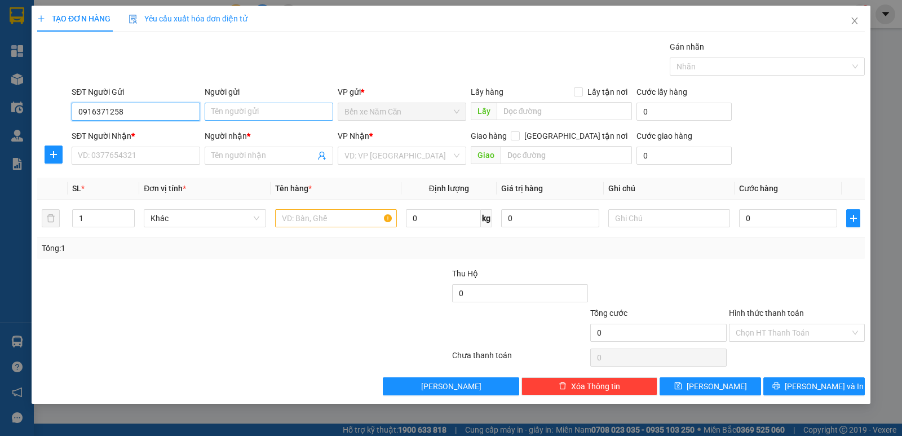
type input "0916371258"
click at [286, 115] on input "Người gửi" at bounding box center [269, 112] width 129 height 18
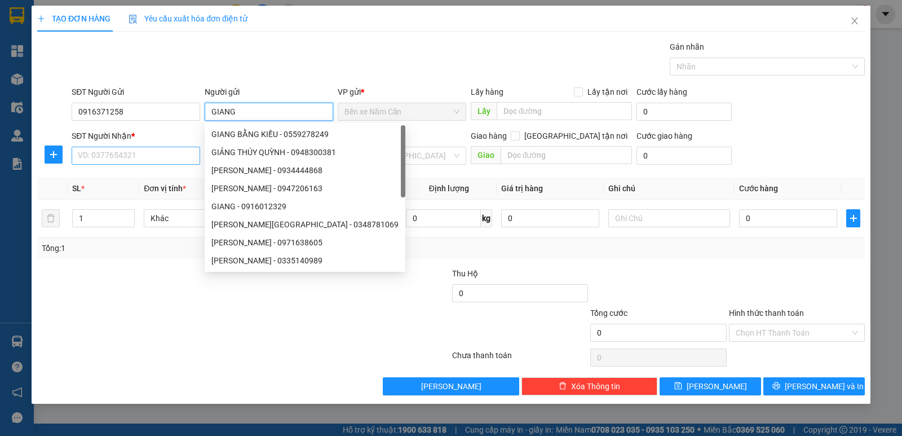
type input "GIANG"
click at [132, 153] on input "SĐT Người Nhận *" at bounding box center [136, 156] width 129 height 18
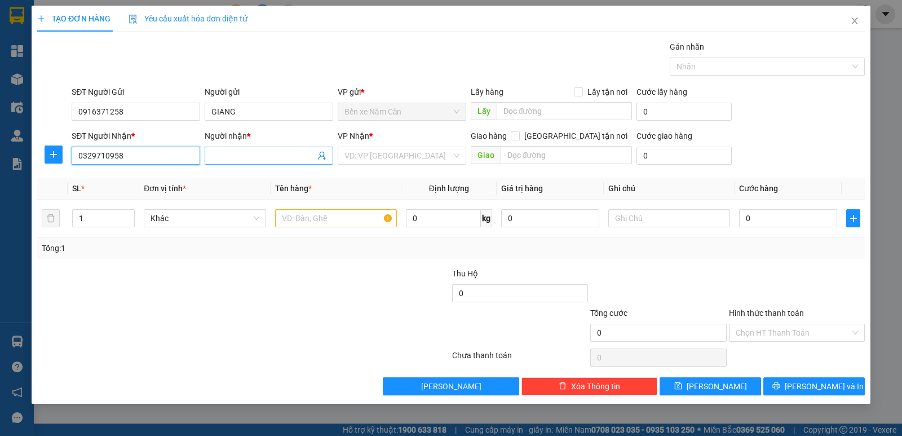
type input "0329710958"
click at [249, 163] on span at bounding box center [269, 156] width 129 height 18
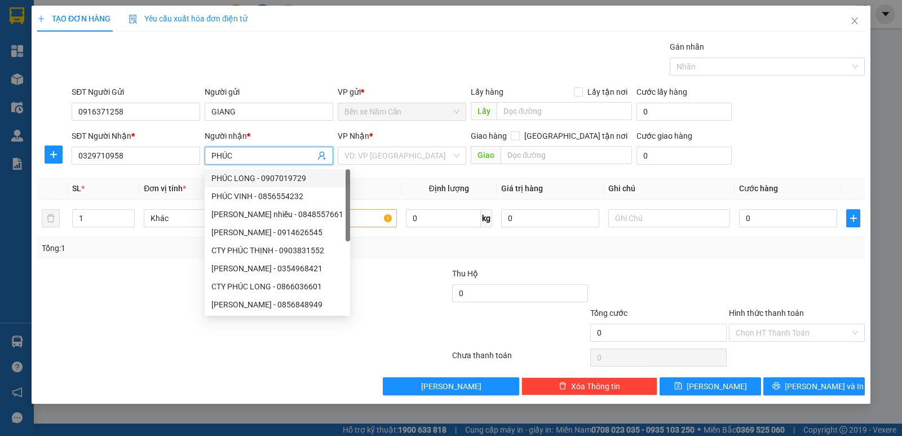
type input "PHÚC"
click at [388, 170] on div "Transit Pickup Surcharge Ids Transit Deliver Surcharge Ids Transit Deliver Surc…" at bounding box center [450, 218] width 827 height 355
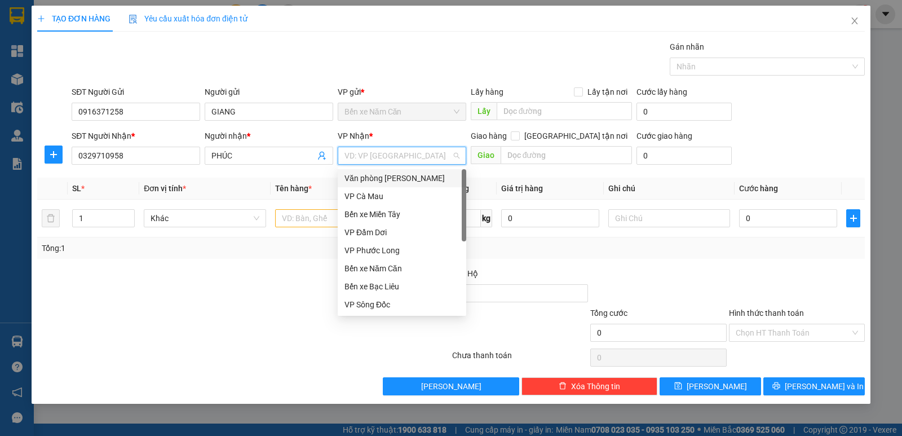
click at [398, 155] on input "search" at bounding box center [397, 155] width 107 height 17
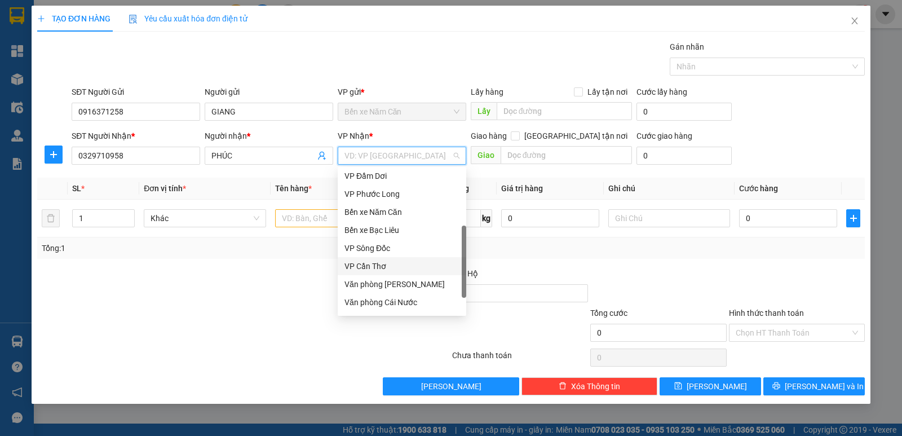
click at [378, 267] on div "VP Cần Thơ" at bounding box center [401, 266] width 115 height 12
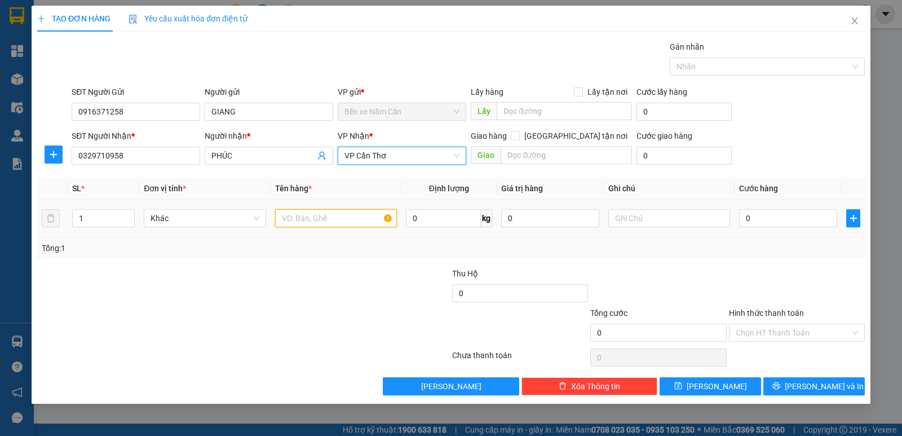
click at [316, 215] on input "text" at bounding box center [336, 218] width 122 height 18
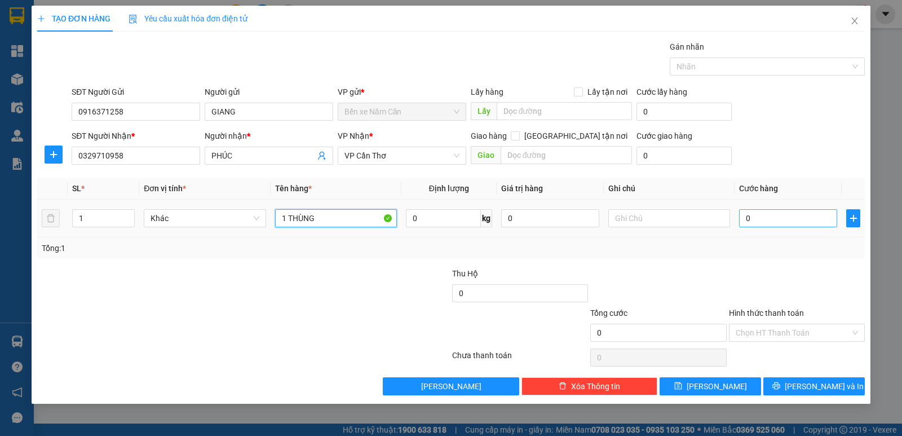
type input "1 THÙNG"
drag, startPoint x: 786, startPoint y: 220, endPoint x: 785, endPoint y: 214, distance: 6.8
click at [785, 220] on input "0" at bounding box center [788, 218] width 98 height 18
type input "3"
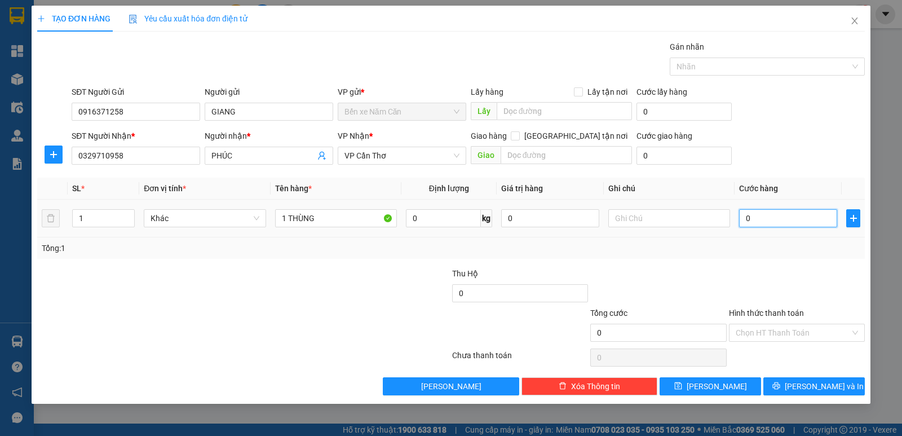
type input "3"
type input "30"
type input "30.000"
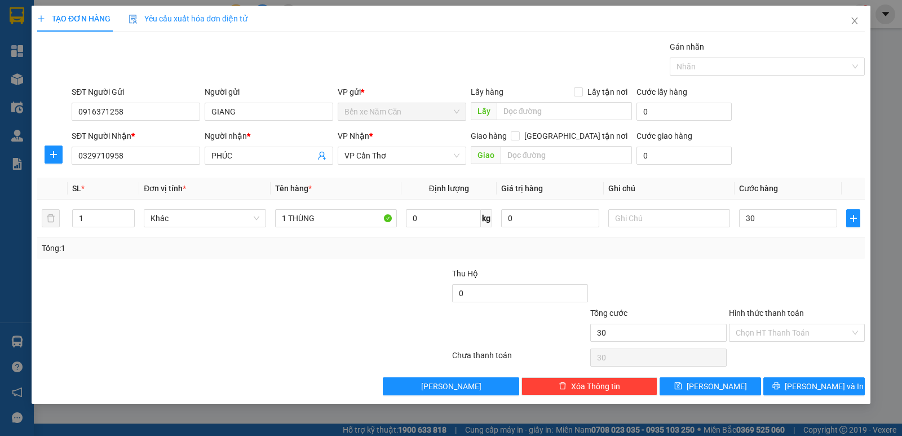
type input "30.000"
click at [775, 169] on div "SĐT Người Nhận * 0329710958 Người nhận * PHÚC VP Nhận * VP Cần Thơ Giao hàng Gi…" at bounding box center [468, 149] width 798 height 39
click at [779, 338] on input "Hình thức thanh toán" at bounding box center [793, 332] width 114 height 17
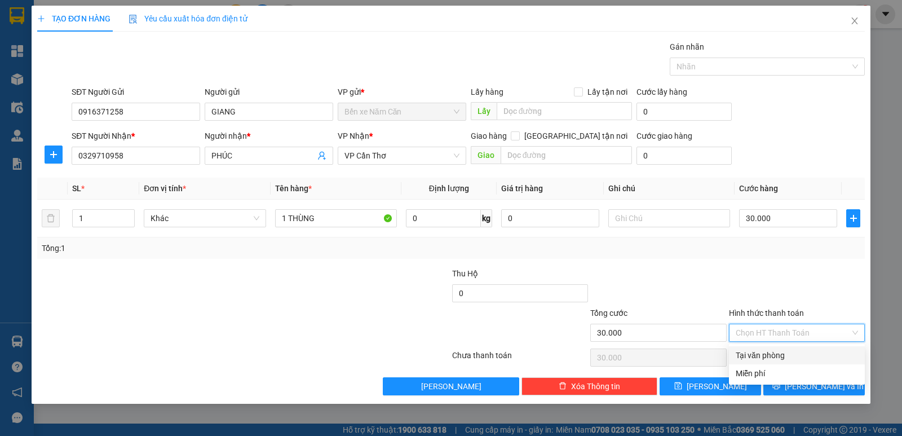
click at [782, 358] on div "Tại văn phòng" at bounding box center [797, 355] width 122 height 12
type input "0"
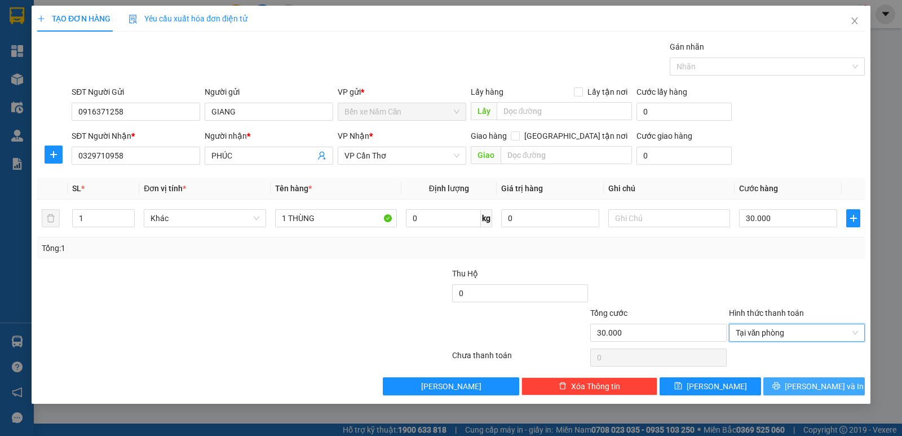
click at [829, 382] on span "Lưu và In" at bounding box center [824, 386] width 79 height 12
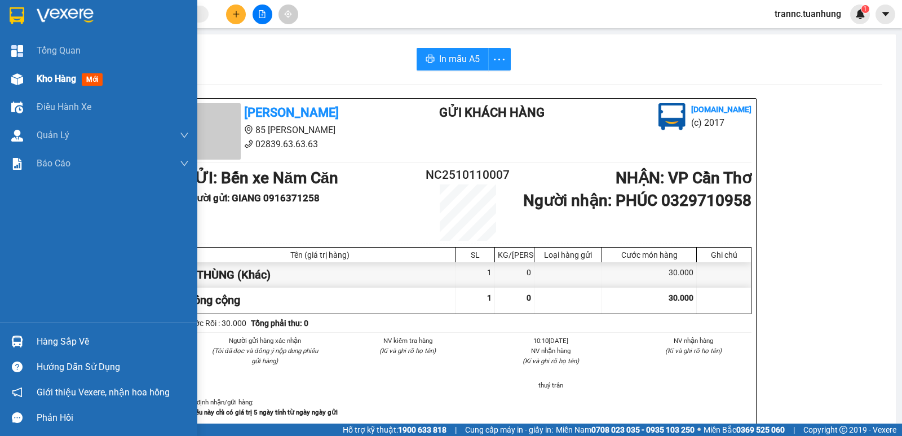
click at [14, 73] on img at bounding box center [17, 79] width 12 height 12
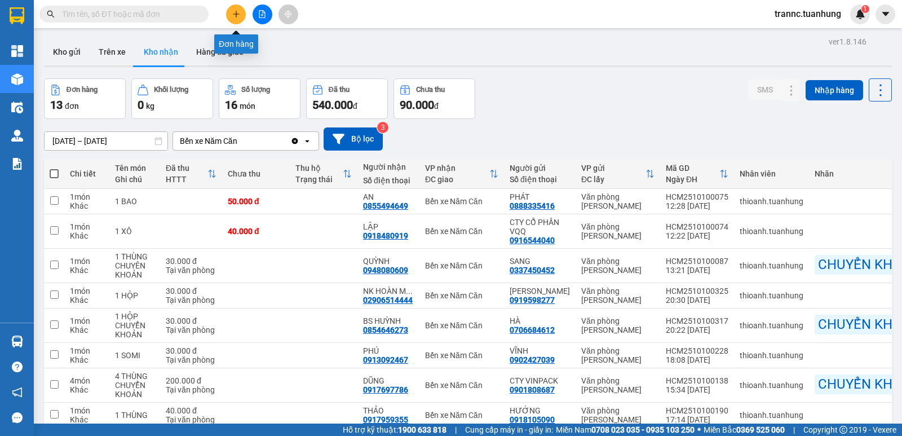
click at [232, 8] on button at bounding box center [236, 15] width 20 height 20
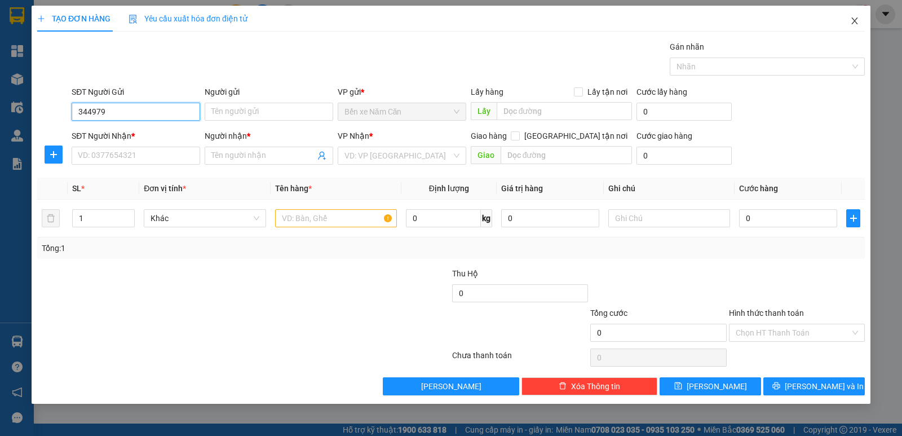
type input "344979"
click at [860, 17] on span "Close" at bounding box center [855, 22] width 32 height 32
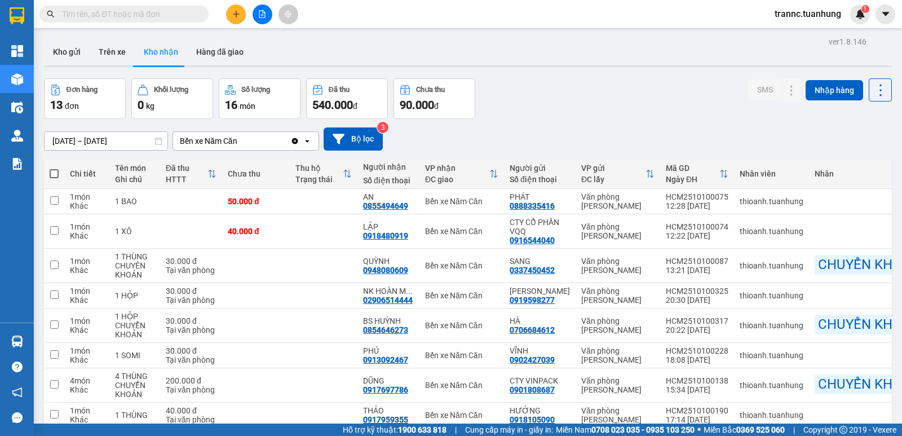
click at [115, 11] on input "text" at bounding box center [128, 14] width 133 height 12
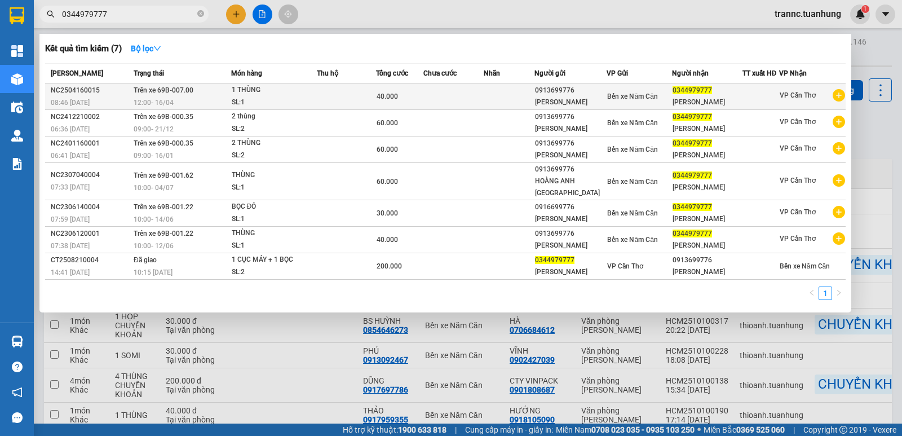
type input "0344979777"
click at [840, 98] on icon "plus-circle" at bounding box center [838, 95] width 12 height 12
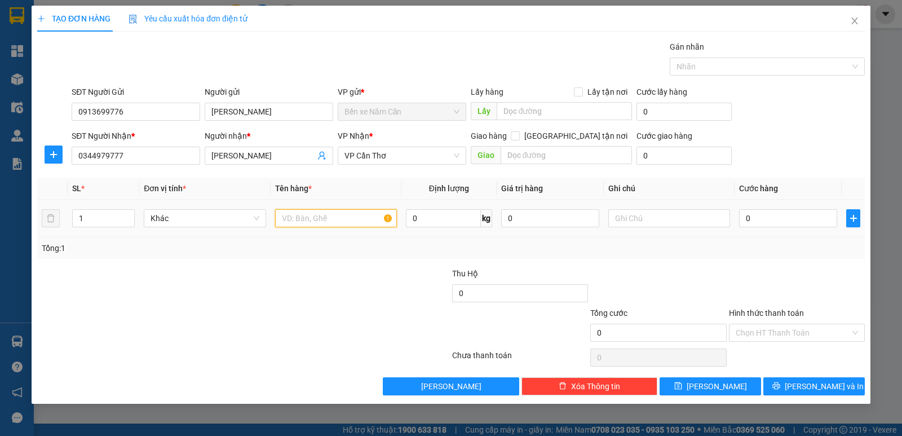
click at [339, 216] on input "text" at bounding box center [336, 218] width 122 height 18
click at [286, 224] on input "1 THÙNG" at bounding box center [336, 218] width 122 height 18
type input "2 THÙNG"
click at [772, 221] on input "0" at bounding box center [788, 218] width 98 height 18
type input "7"
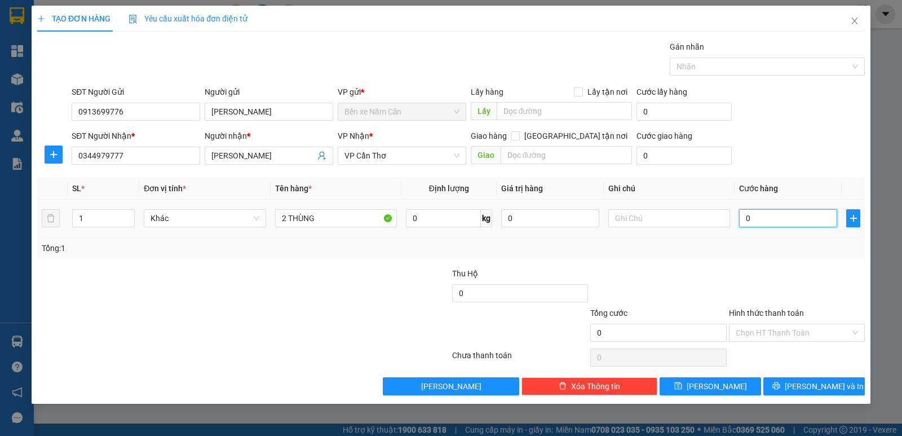
type input "7"
type input "70"
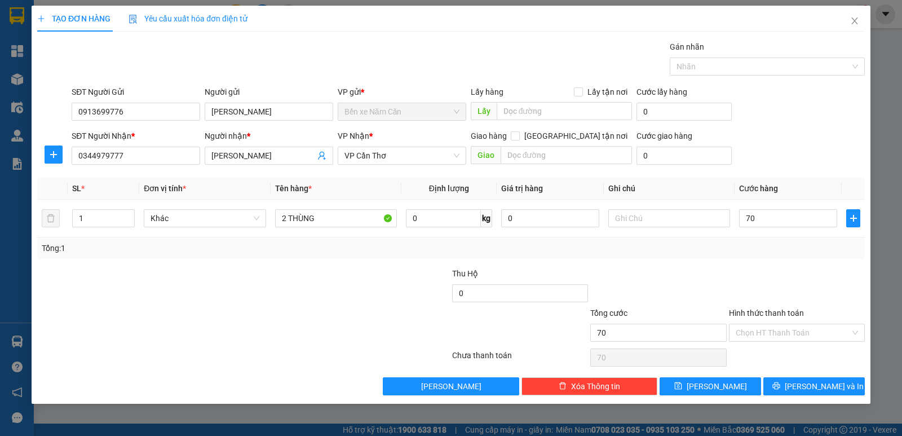
type input "70.000"
click at [840, 152] on div "SĐT Người Nhận * 0344979777 Người nhận * HOÀNG BA VP Nhận * VP Cần Thơ Giao hàn…" at bounding box center [468, 149] width 798 height 39
click at [800, 325] on input "Hình thức thanh toán" at bounding box center [793, 332] width 114 height 17
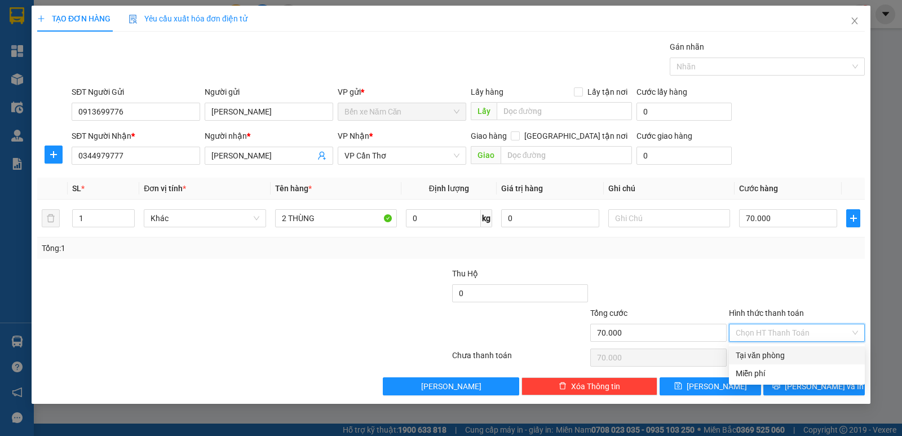
click at [793, 354] on div "Tại văn phòng" at bounding box center [797, 355] width 122 height 12
type input "0"
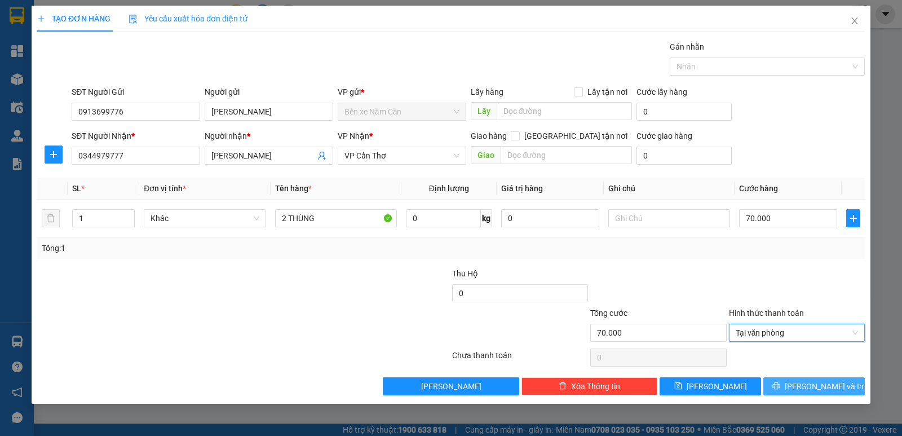
click at [819, 377] on button "Lưu và In" at bounding box center [813, 386] width 101 height 18
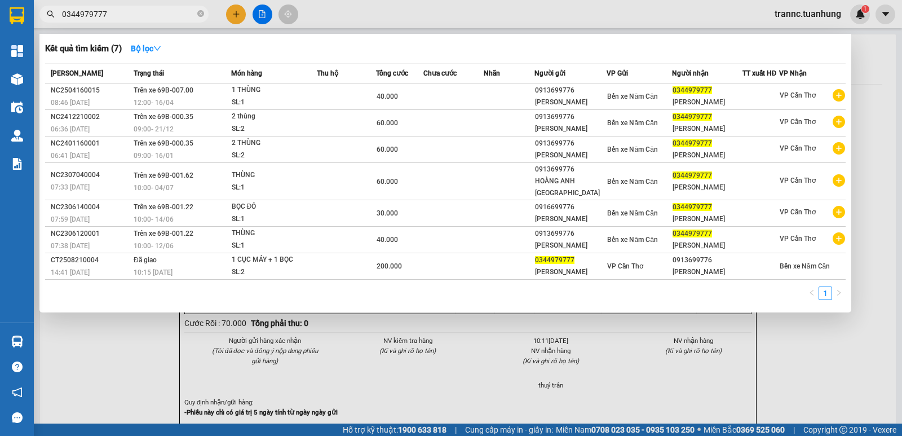
click at [460, 13] on div at bounding box center [451, 218] width 902 height 436
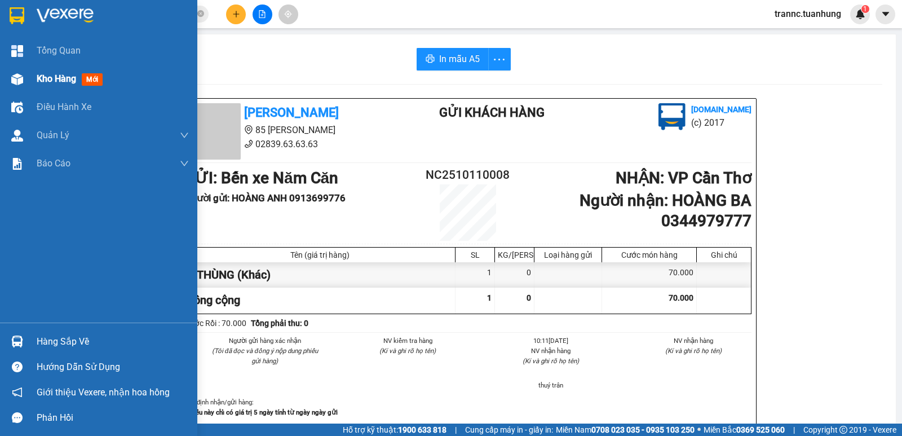
click at [14, 88] on div at bounding box center [17, 79] width 20 height 20
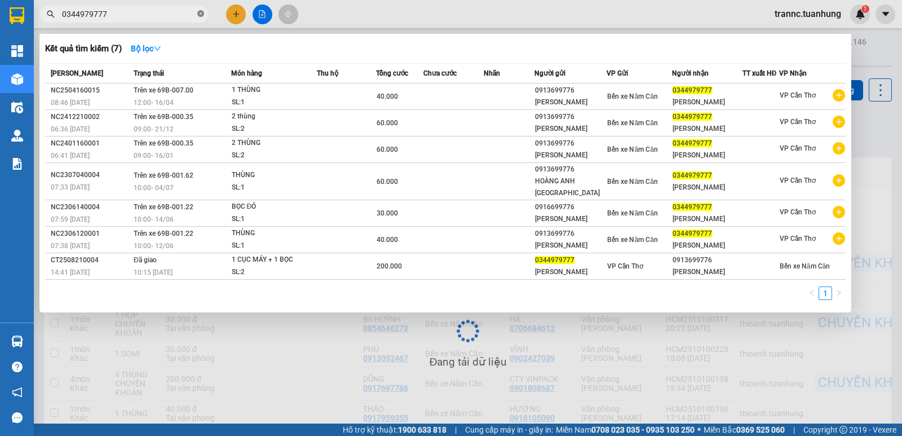
click at [201, 10] on span at bounding box center [200, 14] width 7 height 11
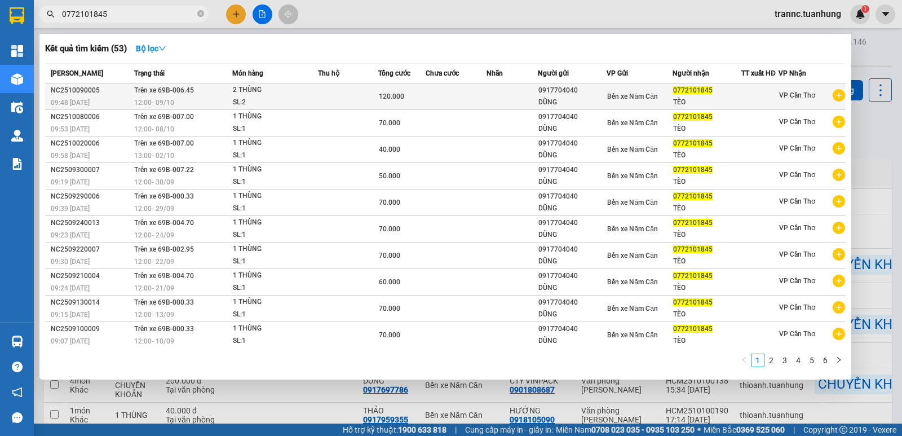
type input "0772101845"
click at [833, 94] on icon "plus-circle" at bounding box center [838, 95] width 12 height 12
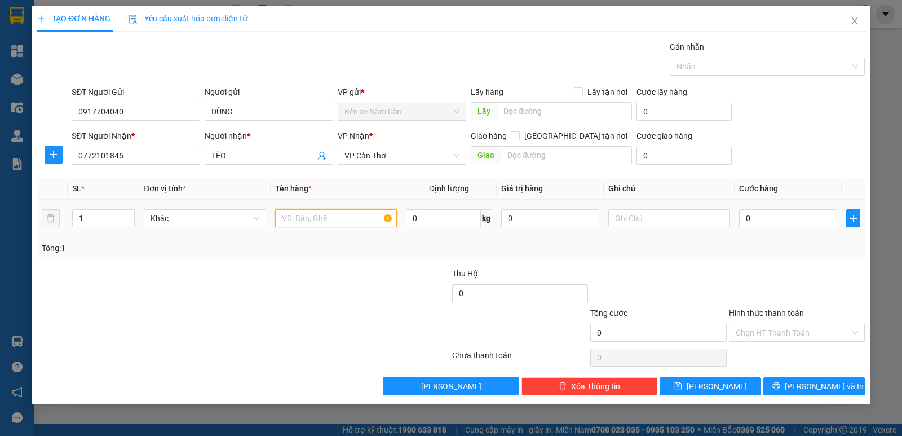
click at [335, 222] on input "text" at bounding box center [336, 218] width 122 height 18
type input "1 THÙNG"
click at [768, 223] on input "0" at bounding box center [788, 218] width 98 height 18
type input "1"
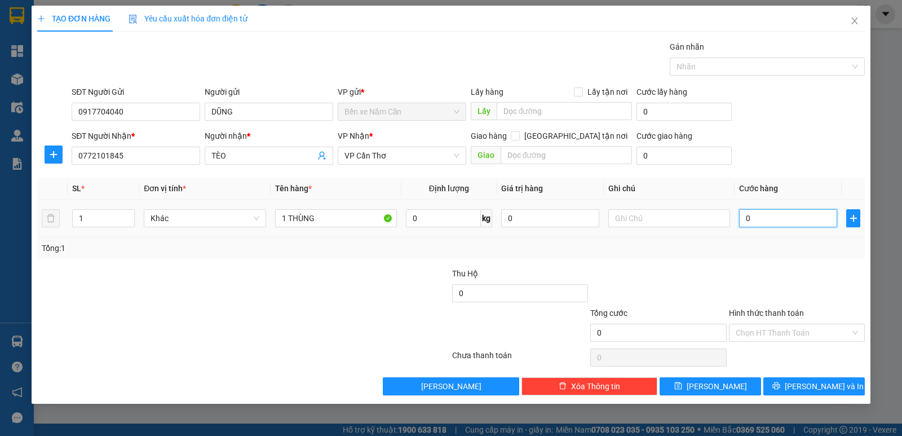
type input "1"
type input "10"
type input "1"
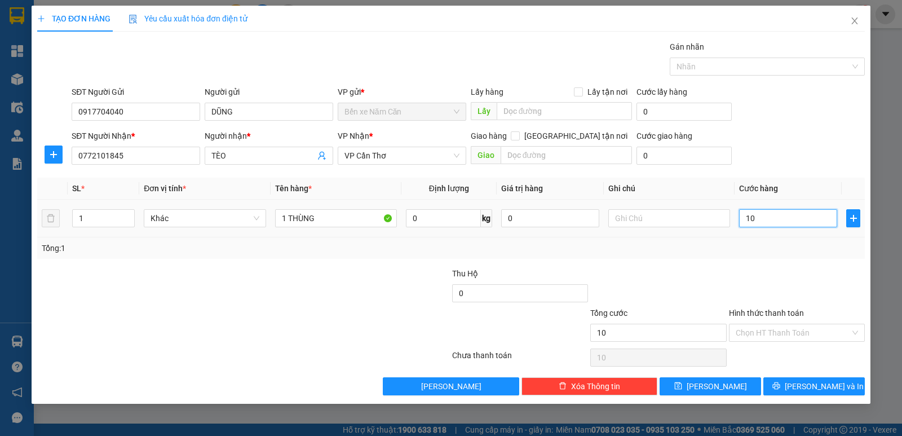
type input "1"
type input "0"
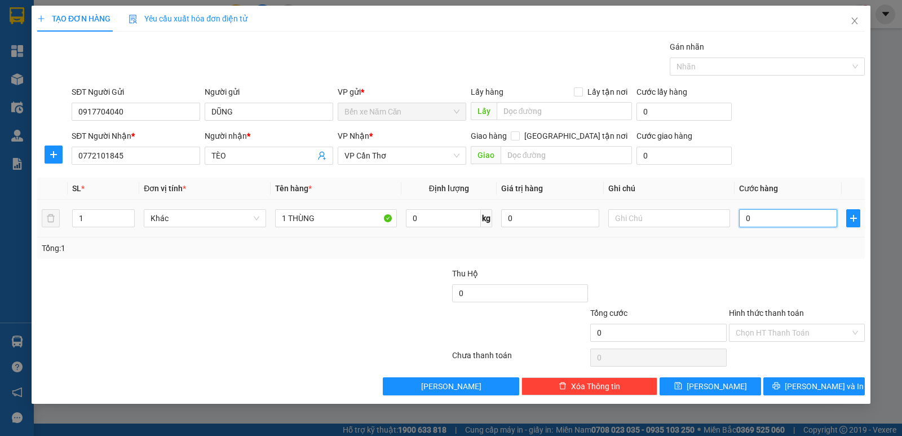
type input "07"
type input "7"
type input "070"
type input "70"
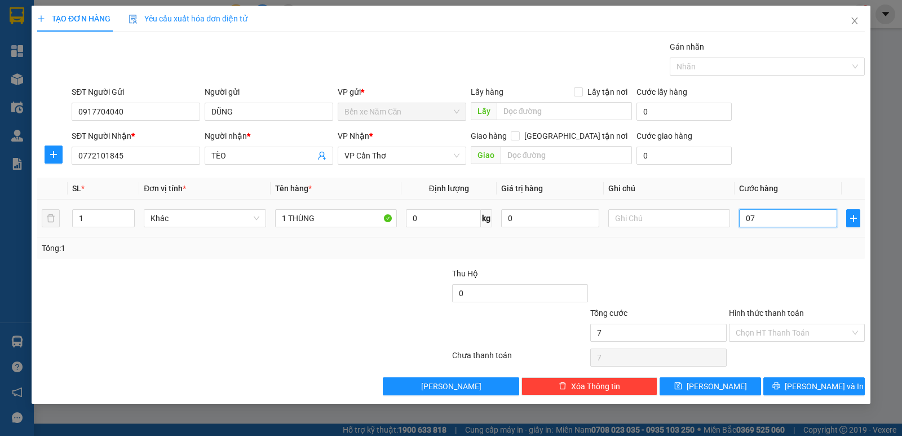
type input "70"
type input "07"
type input "7"
type input "0"
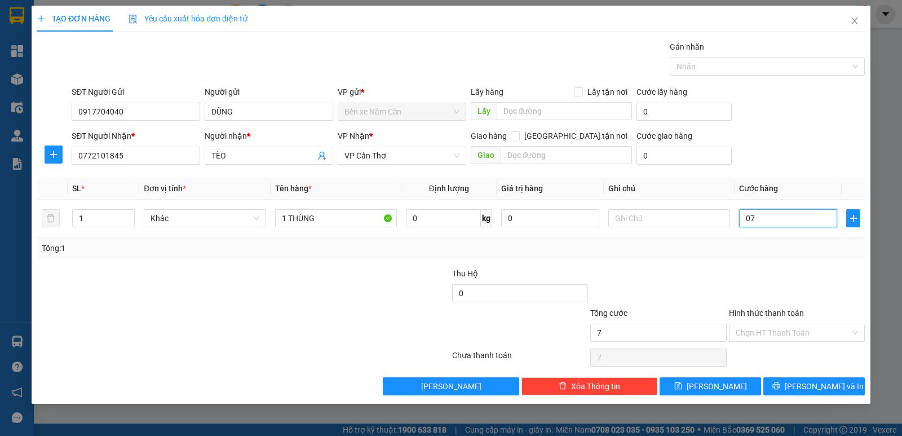
type input "0"
click at [746, 218] on input "0" at bounding box center [788, 218] width 98 height 18
type input "70"
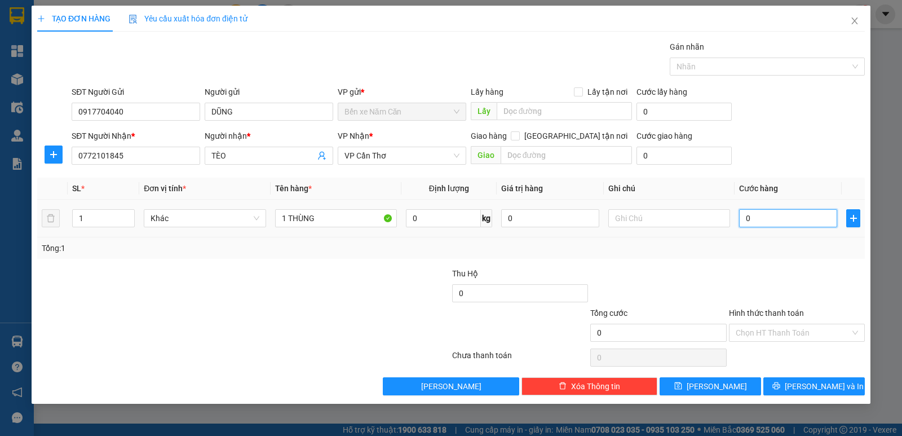
type input "70"
type input "70.000"
click at [786, 150] on div "SĐT Người Nhận * 0772101845 Người nhận * TÈO VP Nhận * VP Cần Thơ Giao hàng Gia…" at bounding box center [468, 149] width 798 height 39
click at [806, 338] on input "Hình thức thanh toán" at bounding box center [793, 332] width 114 height 17
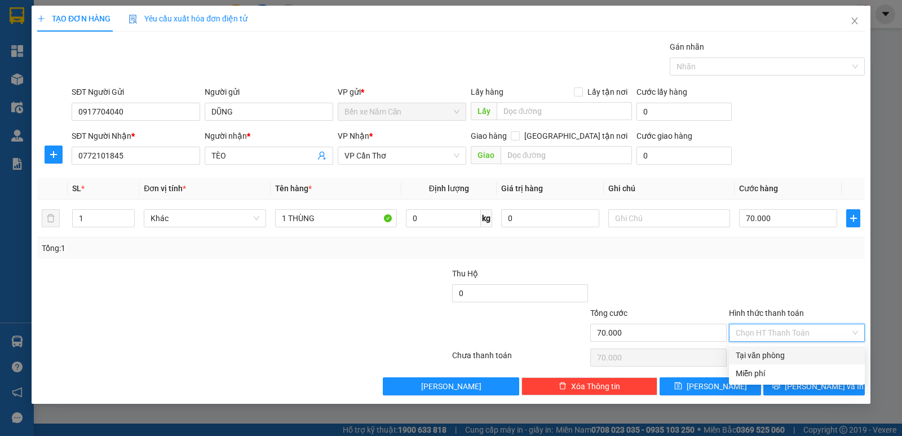
click at [803, 353] on div "Tại văn phòng" at bounding box center [797, 355] width 122 height 12
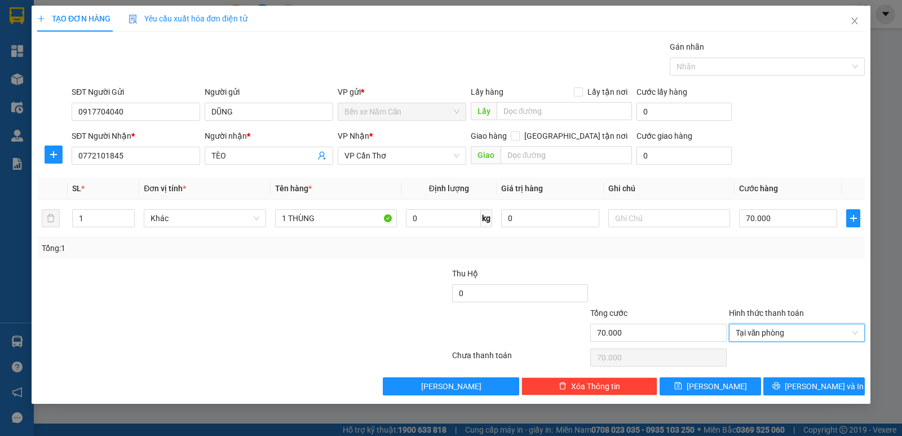
type input "0"
click at [779, 283] on div at bounding box center [797, 286] width 138 height 39
click at [797, 377] on button "Lưu và In" at bounding box center [813, 386] width 101 height 18
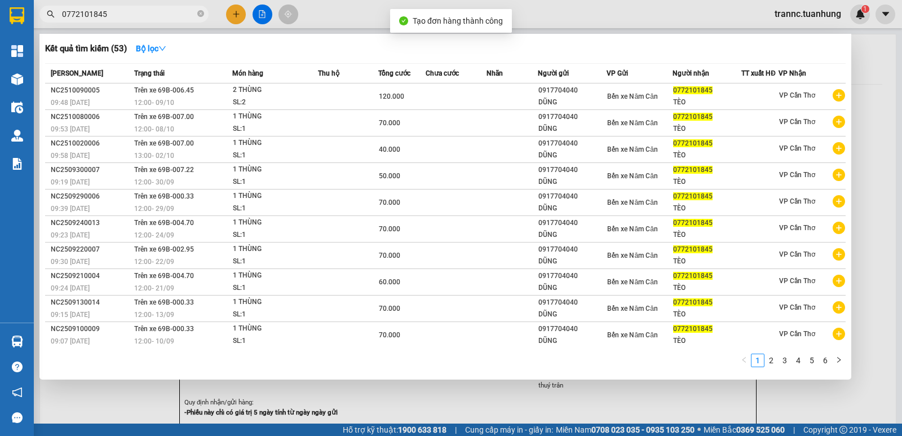
click at [717, 11] on div at bounding box center [451, 218] width 902 height 436
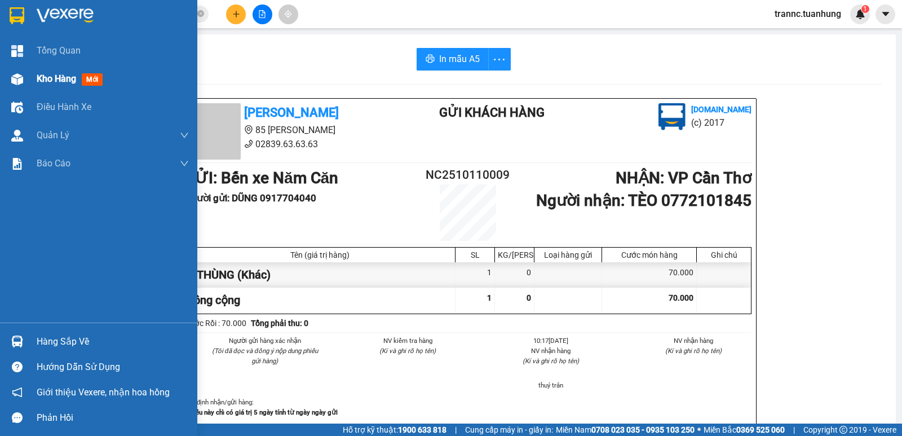
click at [17, 75] on img at bounding box center [17, 79] width 12 height 12
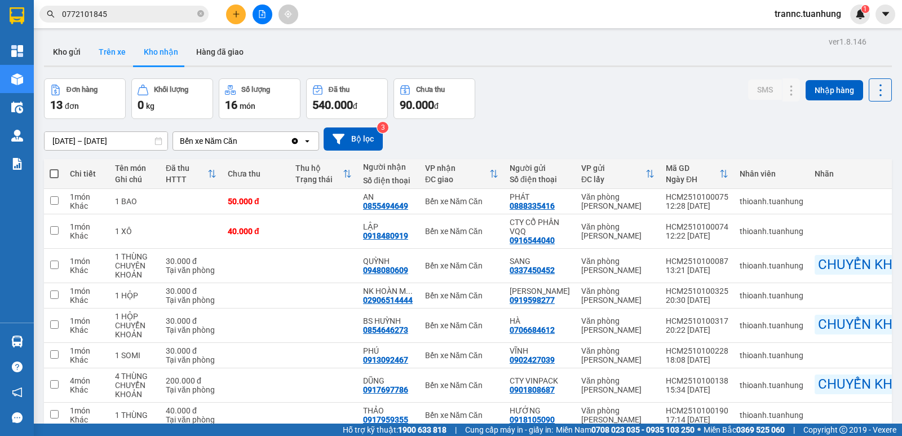
click at [121, 42] on button "Trên xe" at bounding box center [112, 51] width 45 height 27
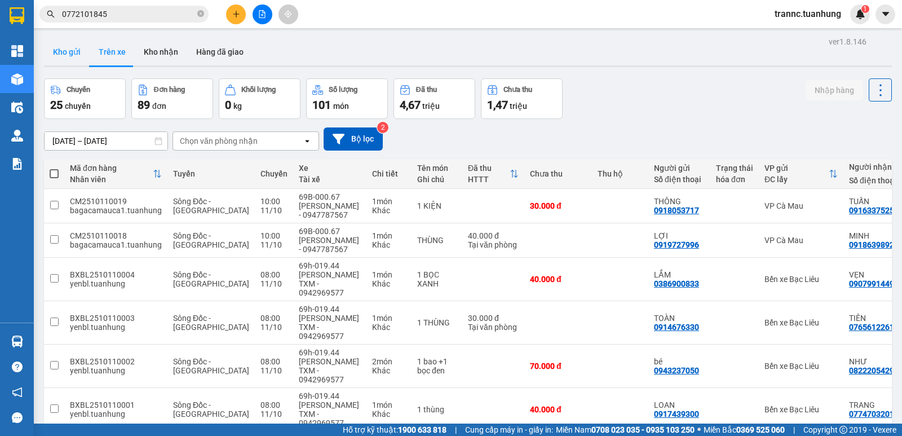
click at [74, 50] on button "Kho gửi" at bounding box center [67, 51] width 46 height 27
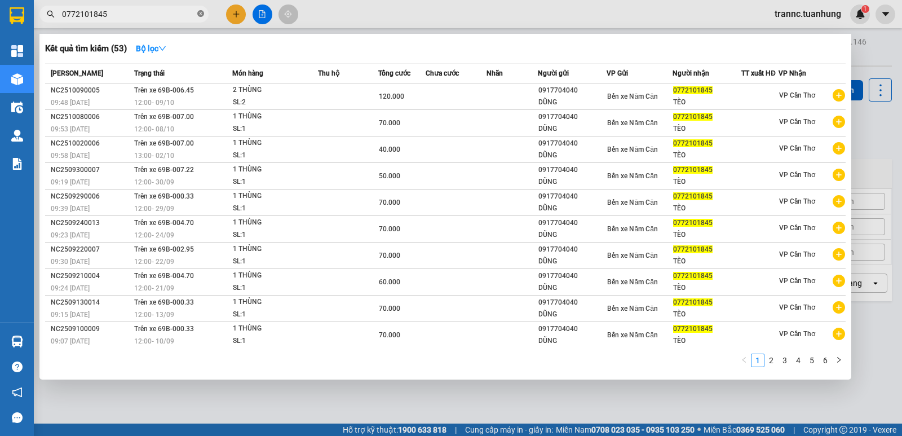
click at [200, 13] on icon "close-circle" at bounding box center [200, 13] width 7 height 7
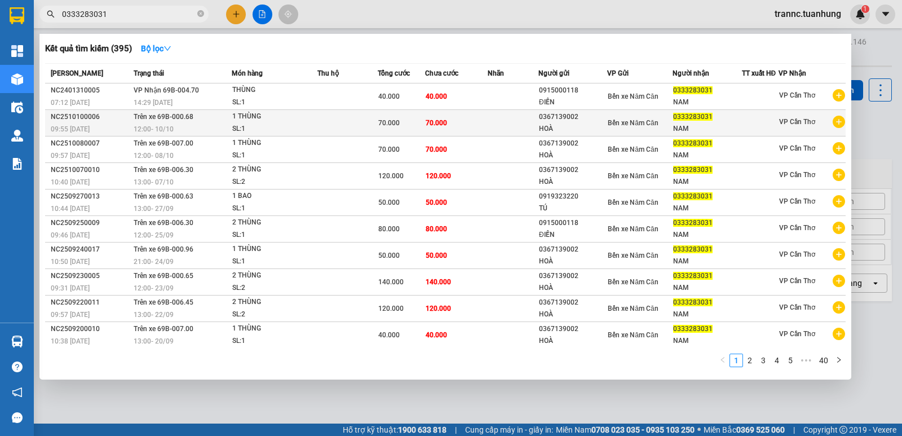
type input "0333283031"
click at [832, 126] on icon "plus-circle" at bounding box center [838, 122] width 12 height 12
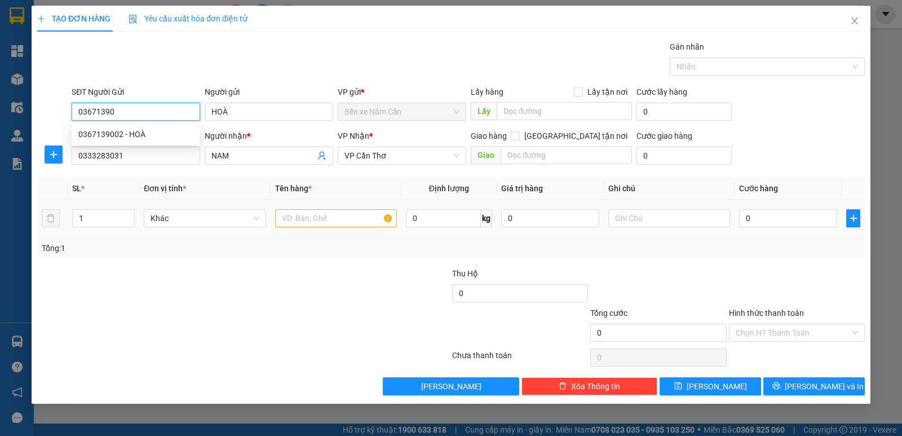
type input "03671390"
click at [315, 219] on input "text" at bounding box center [336, 218] width 122 height 18
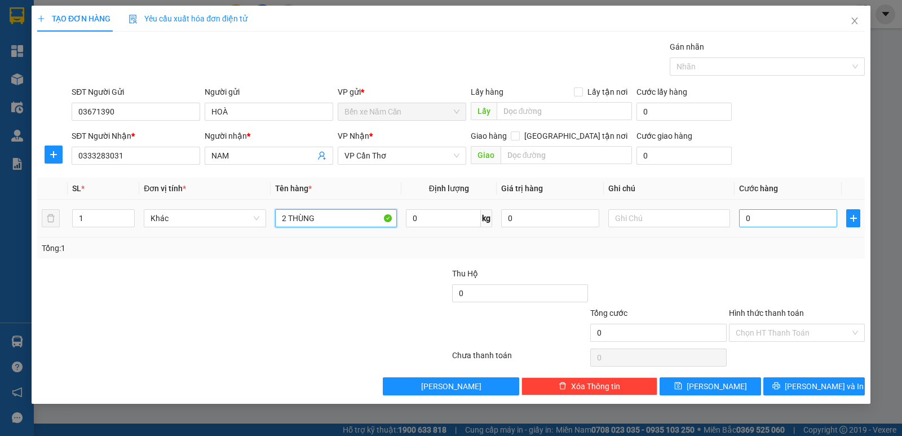
type input "2 THÙNG"
click at [745, 220] on input "0" at bounding box center [788, 218] width 98 height 18
type input "10"
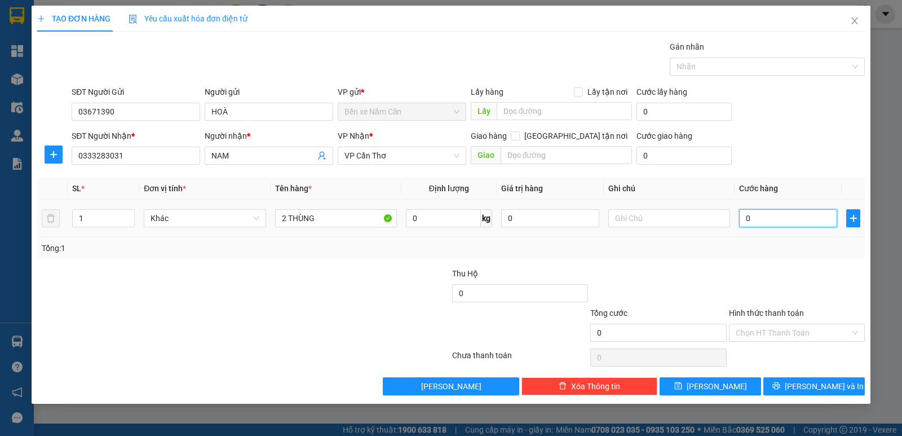
type input "10"
type input "100"
type input "100.000"
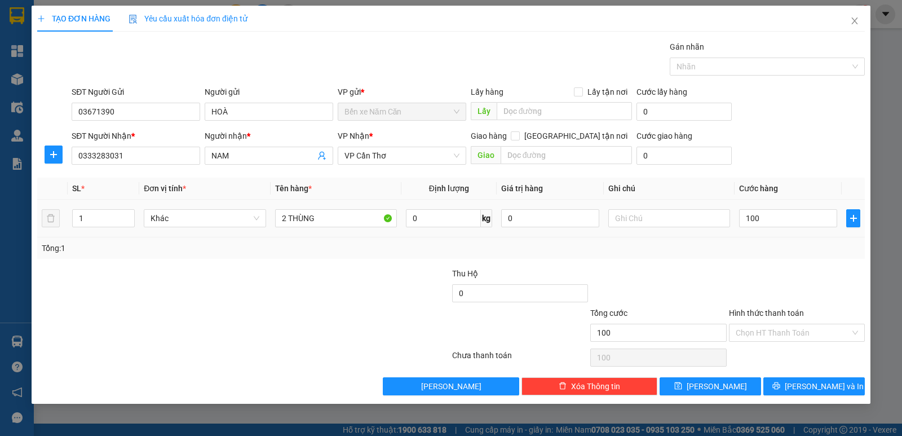
type input "100.000"
click at [786, 161] on div "SĐT Người Nhận * 0333283031 Người nhận * NAM VP Nhận * VP Cần Thơ Giao hàng Gia…" at bounding box center [468, 149] width 798 height 39
click at [812, 382] on span "Lưu và In" at bounding box center [824, 386] width 79 height 12
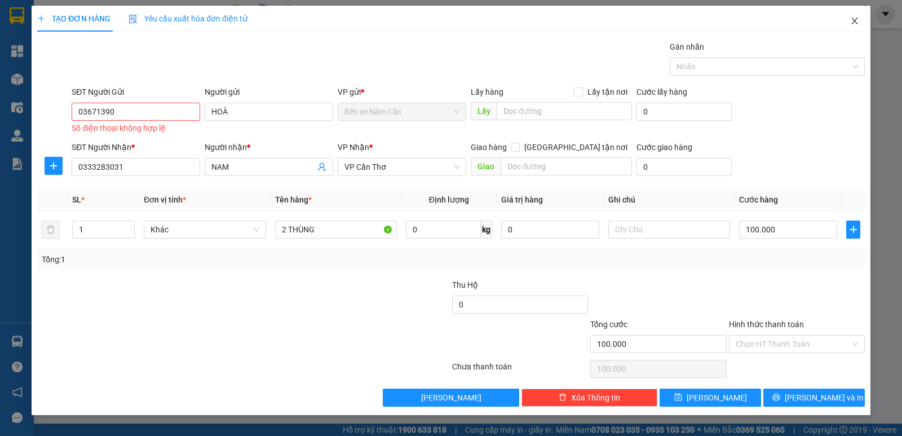
click at [857, 28] on span "Close" at bounding box center [855, 22] width 32 height 32
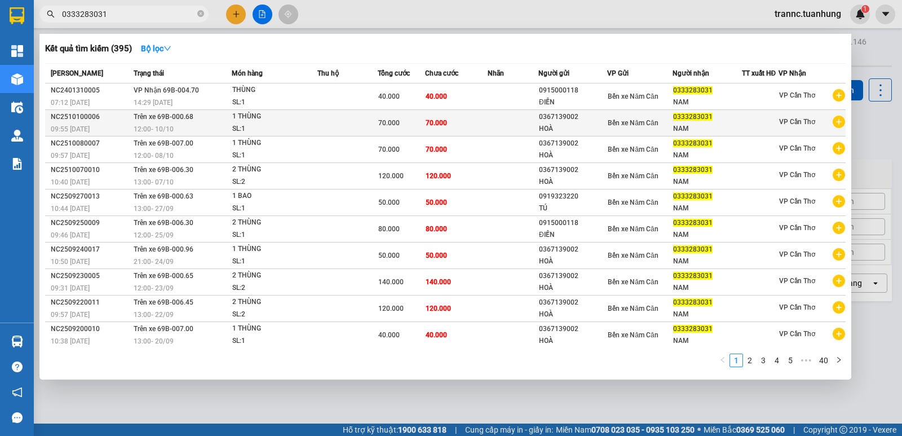
click at [832, 122] on icon "plus-circle" at bounding box center [838, 122] width 12 height 12
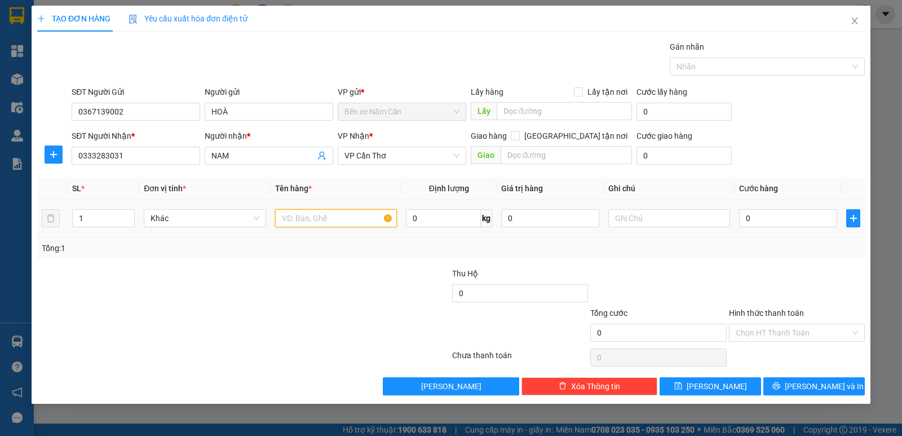
click at [329, 220] on input "text" at bounding box center [336, 218] width 122 height 18
type input "T"
type input "2 THÙNG"
click at [745, 211] on input "0" at bounding box center [788, 218] width 98 height 18
click at [745, 213] on input "0" at bounding box center [788, 218] width 98 height 18
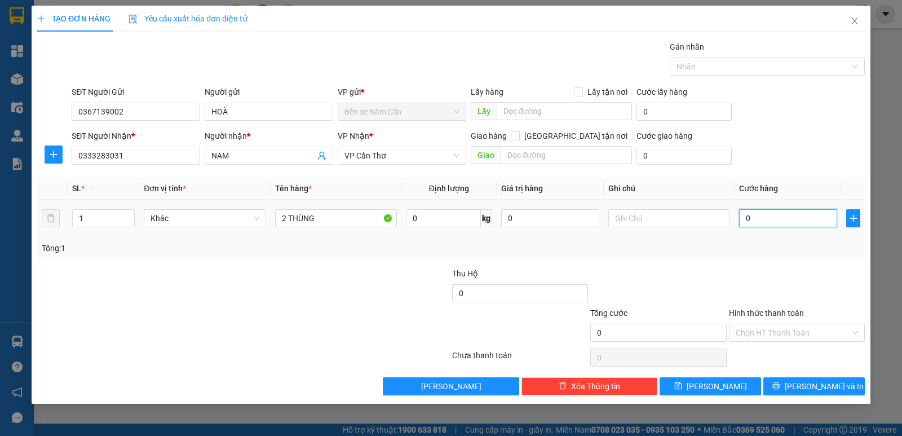
type input "10"
type input "100"
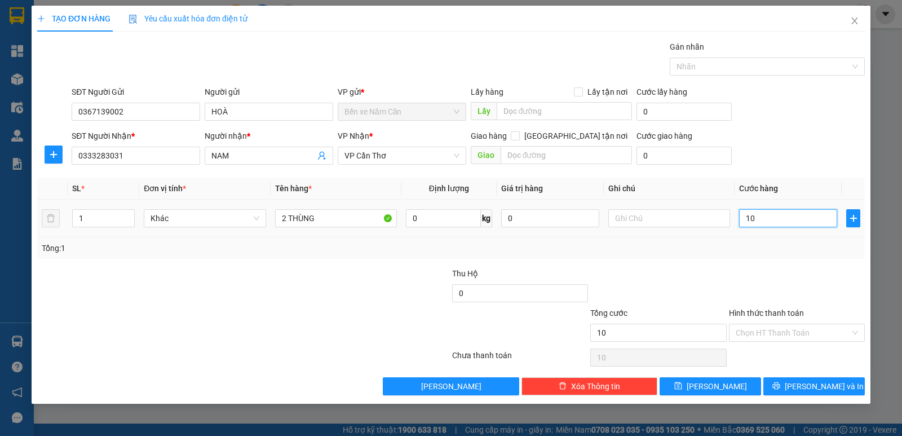
type input "100"
type input "100.000"
click at [805, 146] on div "SĐT Người Nhận * 0333283031 Người nhận * NAM VP Nhận * VP Cần Thơ Giao hàng Gia…" at bounding box center [468, 149] width 798 height 39
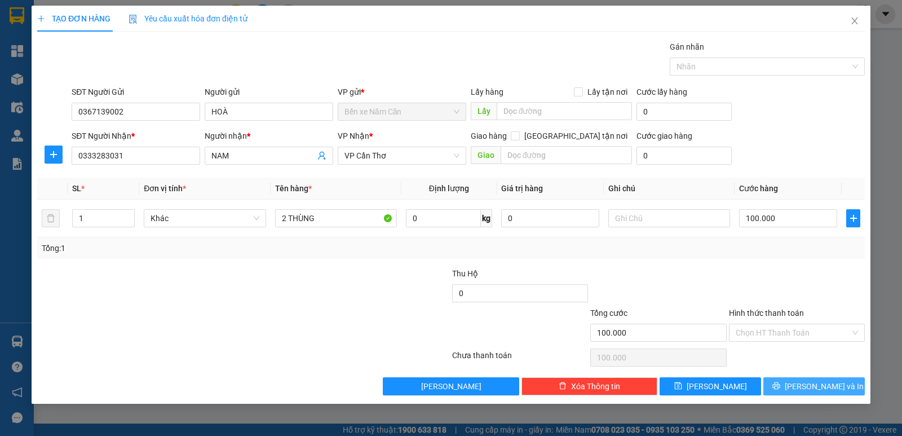
click at [795, 380] on button "Lưu và In" at bounding box center [813, 386] width 101 height 18
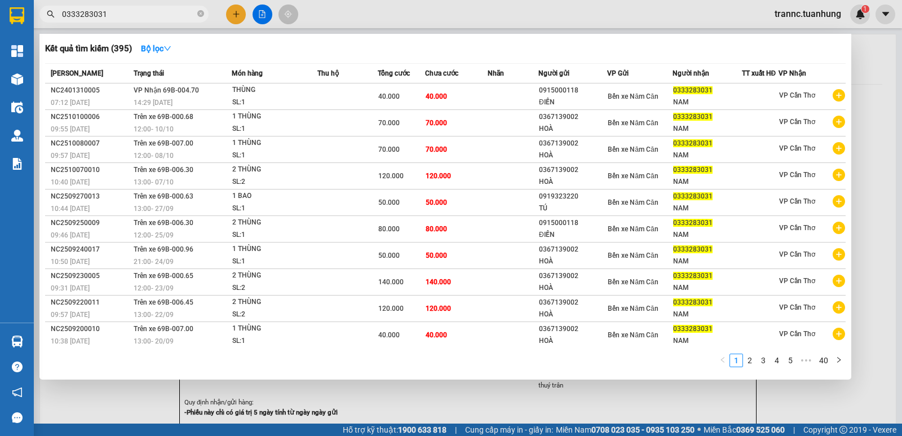
click at [592, 8] on div at bounding box center [451, 218] width 902 height 436
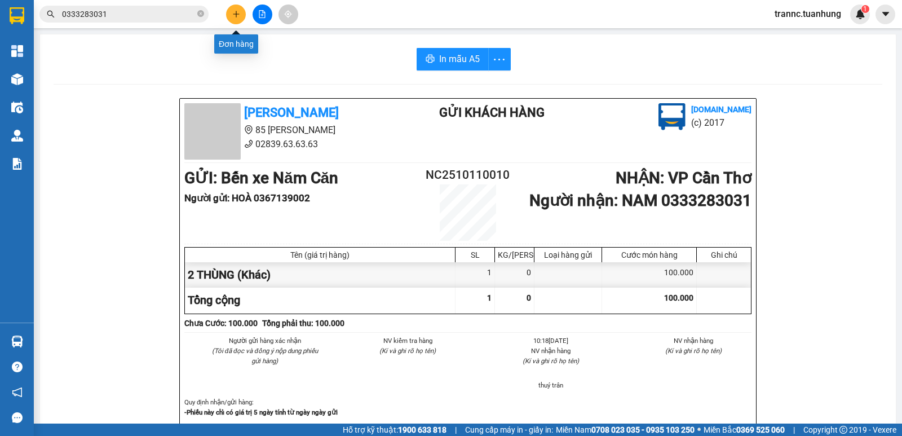
click at [228, 11] on button at bounding box center [236, 15] width 20 height 20
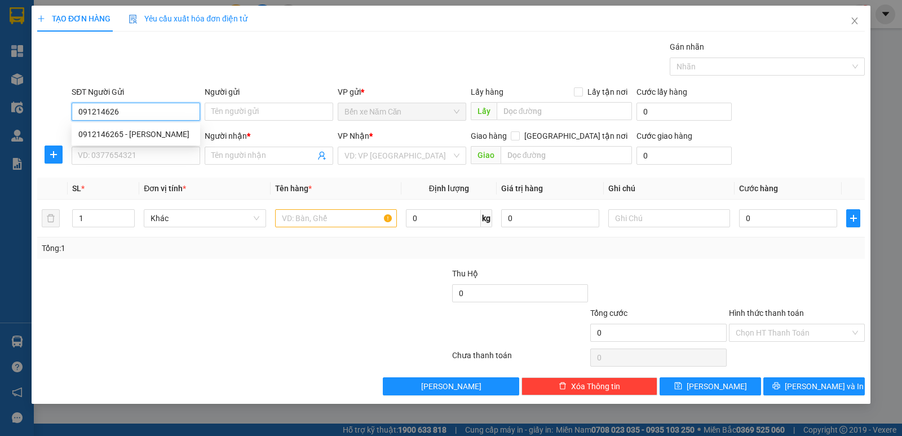
type input "0912146265"
click at [153, 132] on div "0912146265 - THÁI BẢO" at bounding box center [135, 134] width 115 height 12
type input "THÁI BẢO"
type input "0912146265"
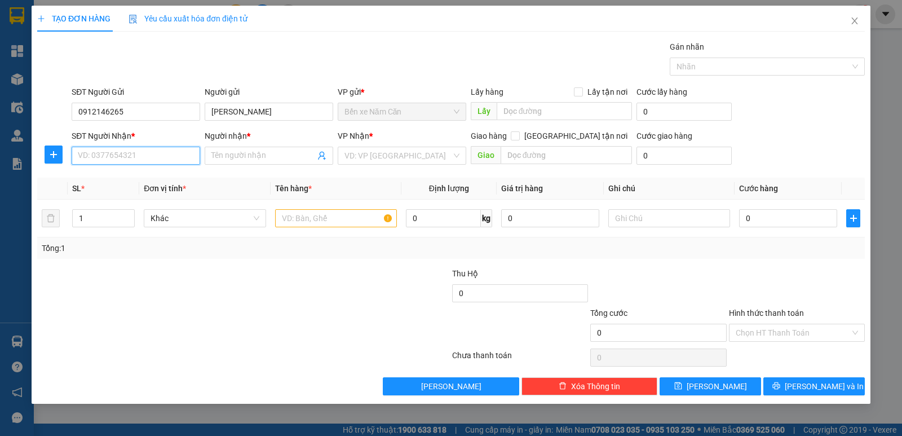
click at [143, 148] on input "SĐT Người Nhận *" at bounding box center [136, 156] width 129 height 18
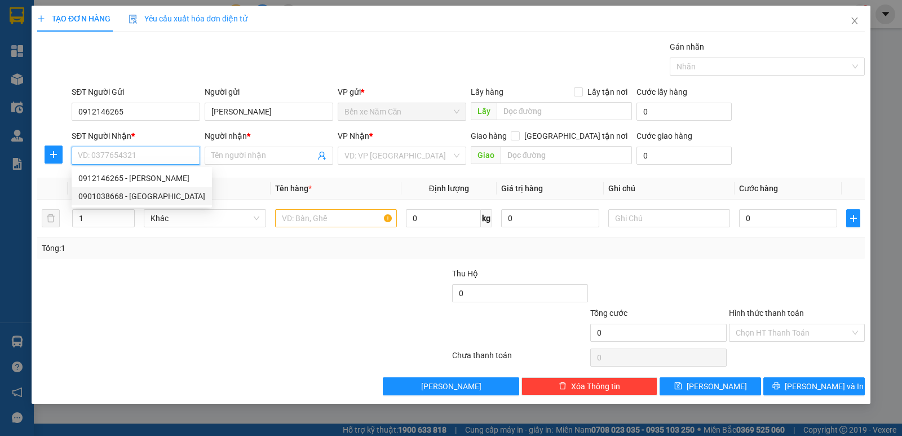
click at [138, 197] on div "0901038668 - THÁI HUY" at bounding box center [141, 196] width 127 height 12
type input "0901038668"
type input "THÁI HUY"
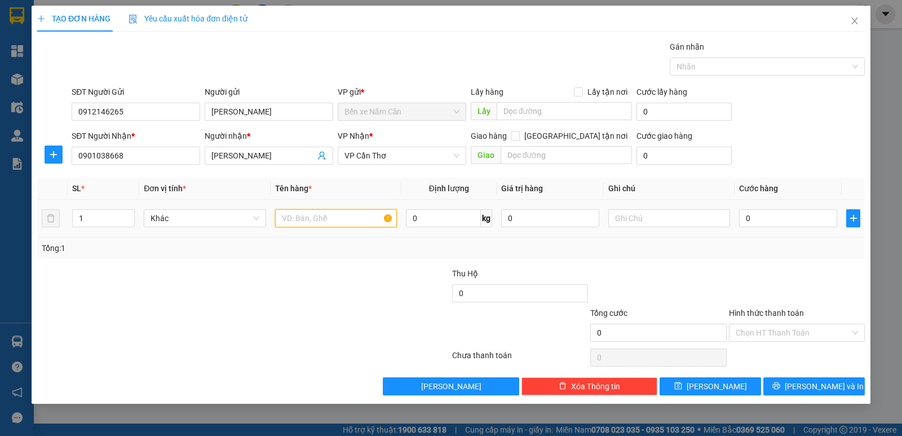
click at [312, 223] on input "text" at bounding box center [336, 218] width 122 height 18
type input "1 THÙNG"
click at [745, 222] on input "0" at bounding box center [788, 218] width 98 height 18
click at [744, 222] on input "0" at bounding box center [788, 218] width 98 height 18
click at [742, 222] on input "0" at bounding box center [788, 218] width 98 height 18
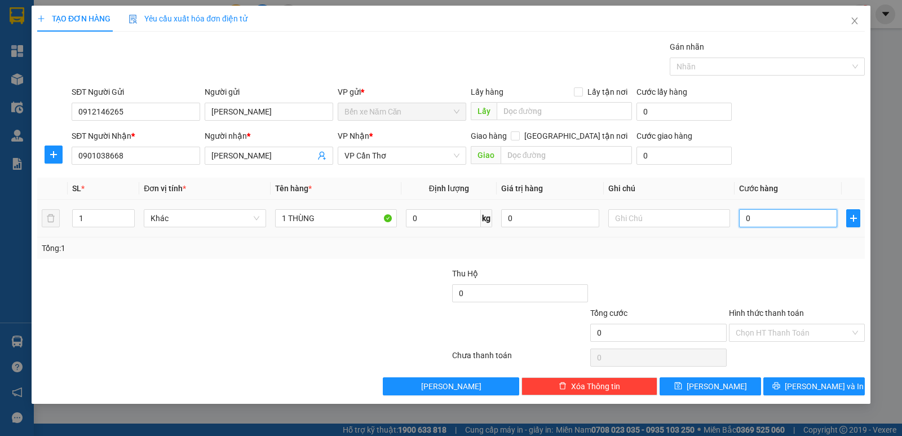
type input "40"
type input "40.000"
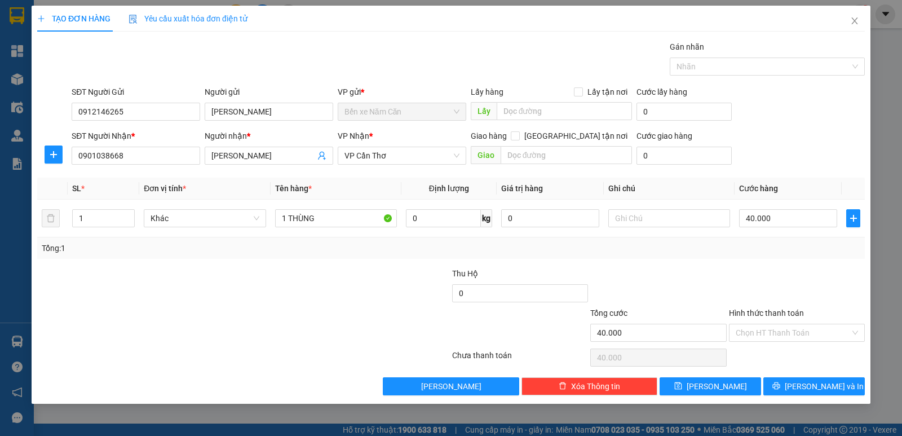
click at [818, 142] on div "SĐT Người Nhận * 0901038668 Người nhận * THÁI HUY VP Nhận * VP Cần Thơ Giao hàn…" at bounding box center [468, 149] width 798 height 39
click at [788, 342] on div "Hình thức thanh toán Chọn HT Thanh Toán" at bounding box center [797, 326] width 136 height 39
click at [789, 331] on input "Hình thức thanh toán" at bounding box center [793, 332] width 114 height 17
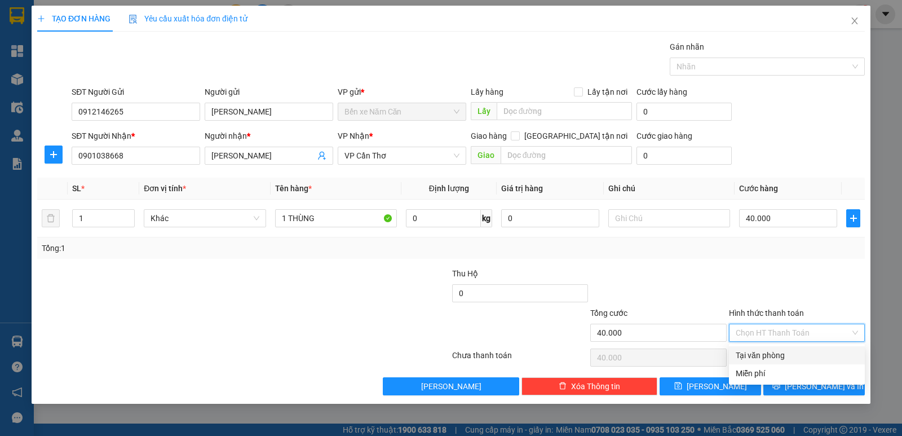
click at [789, 347] on div "Tại văn phòng" at bounding box center [797, 355] width 136 height 18
type input "0"
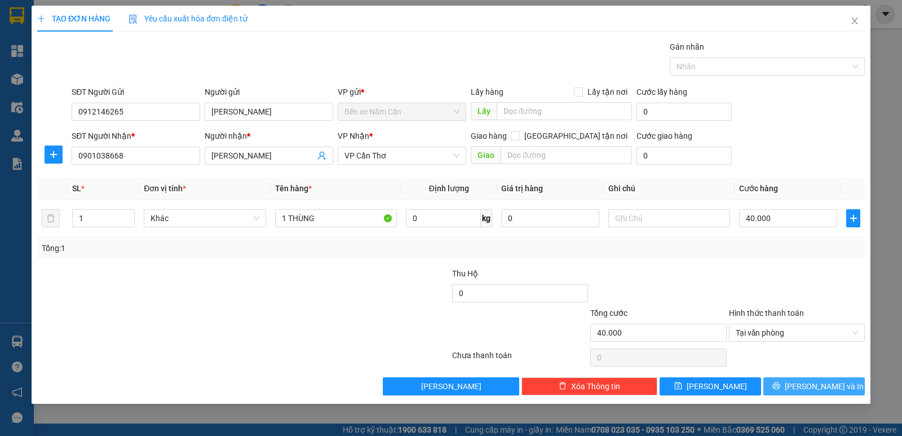
click at [780, 384] on icon "printer" at bounding box center [776, 386] width 8 height 8
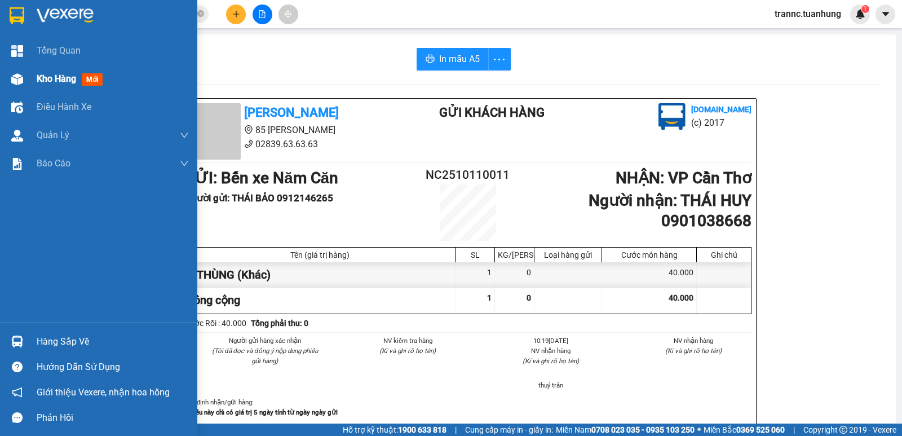
click at [0, 74] on div "Kho hàng mới" at bounding box center [98, 79] width 197 height 28
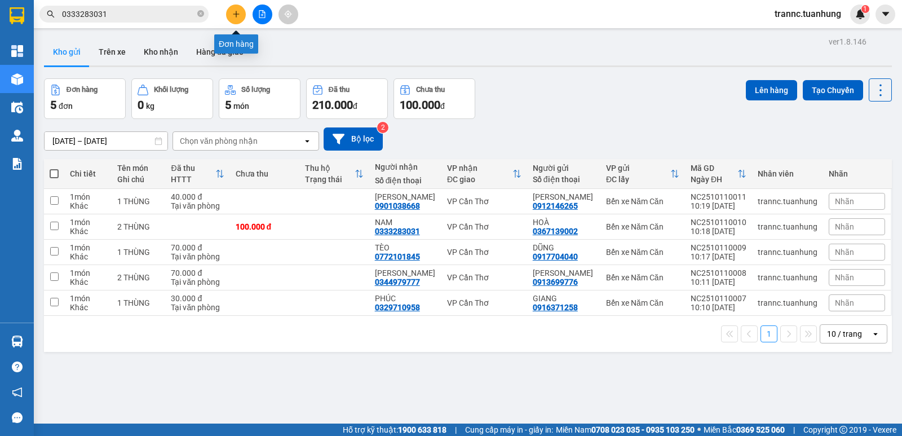
click at [236, 16] on icon "plus" at bounding box center [236, 14] width 8 height 8
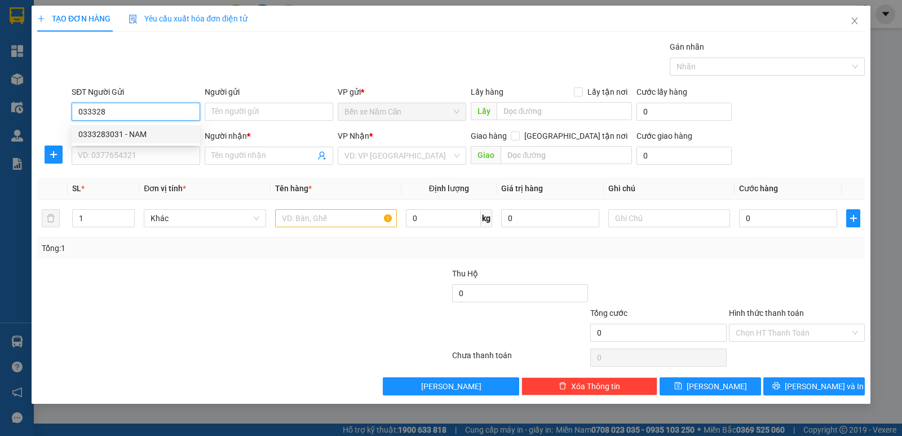
click at [141, 135] on div "0333283031 - NAM" at bounding box center [135, 134] width 115 height 12
type input "0333283031"
type input "NAM"
drag, startPoint x: 135, startPoint y: 107, endPoint x: 28, endPoint y: 106, distance: 107.1
click at [28, 106] on div "TẠO ĐƠN HÀNG Yêu cầu xuất hóa đơn điện tử Transit Pickup Surcharge Ids Transit …" at bounding box center [451, 218] width 902 height 436
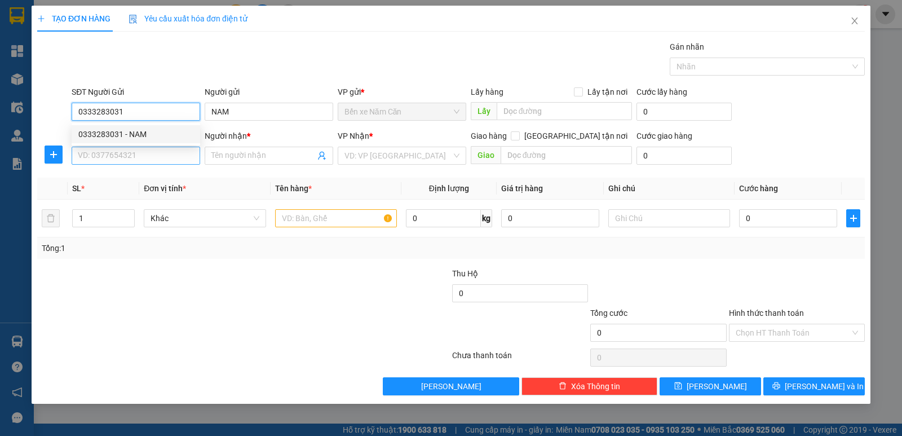
type input "0333283031"
click at [122, 161] on input "SĐT Người Nhận *" at bounding box center [136, 156] width 129 height 18
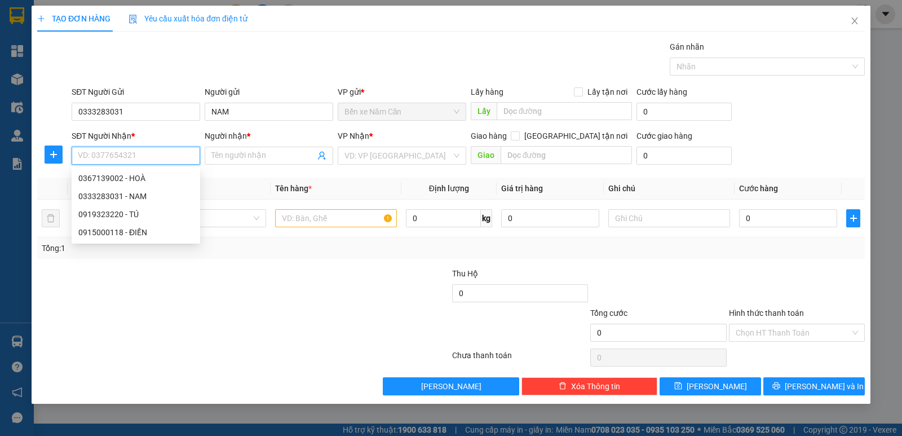
paste input "0333283031"
type input "0333283031"
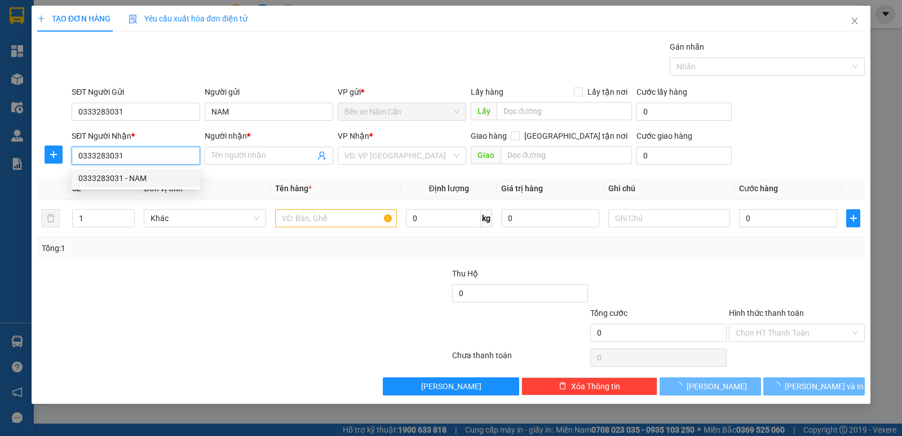
click at [162, 183] on div "0333283031 - NAM" at bounding box center [135, 178] width 115 height 12
type input "NAM"
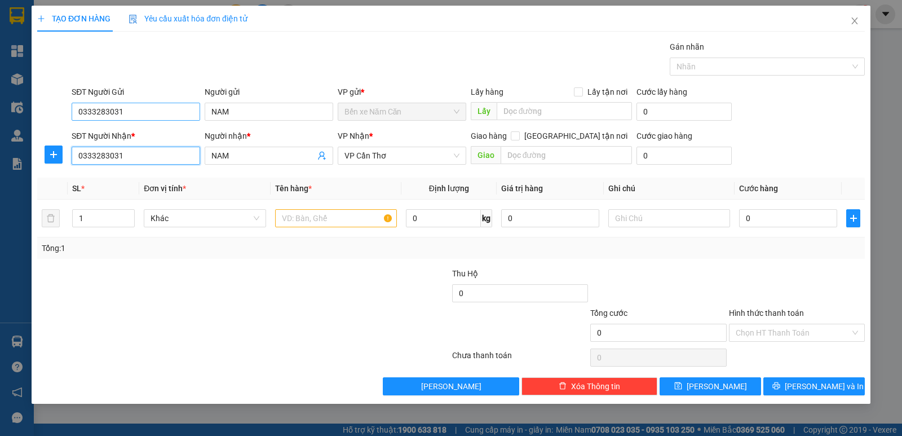
type input "0333283031"
drag, startPoint x: 148, startPoint y: 114, endPoint x: 22, endPoint y: 127, distance: 126.9
click at [22, 127] on div "TẠO ĐƠN HÀNG Yêu cầu xuất hóa đơn điện tử Transit Pickup Surcharge Ids Transit …" at bounding box center [451, 218] width 902 height 436
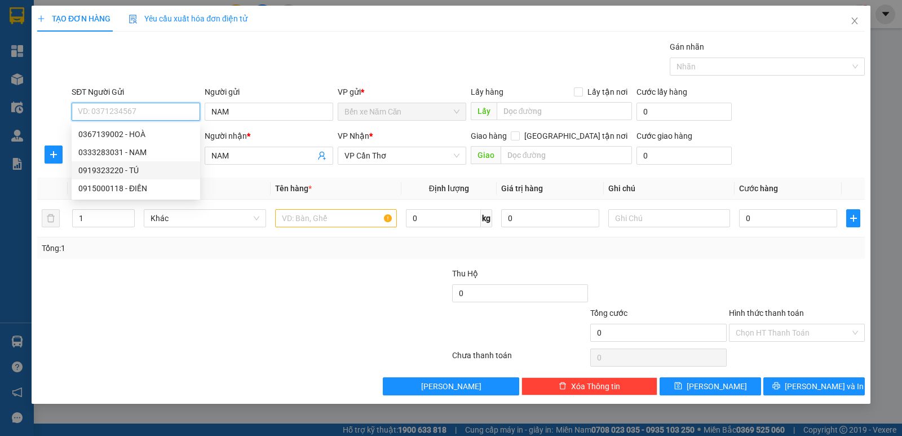
click at [108, 168] on div "0919323220 - TÚ" at bounding box center [135, 170] width 115 height 12
type input "0919323220"
type input "TÚ"
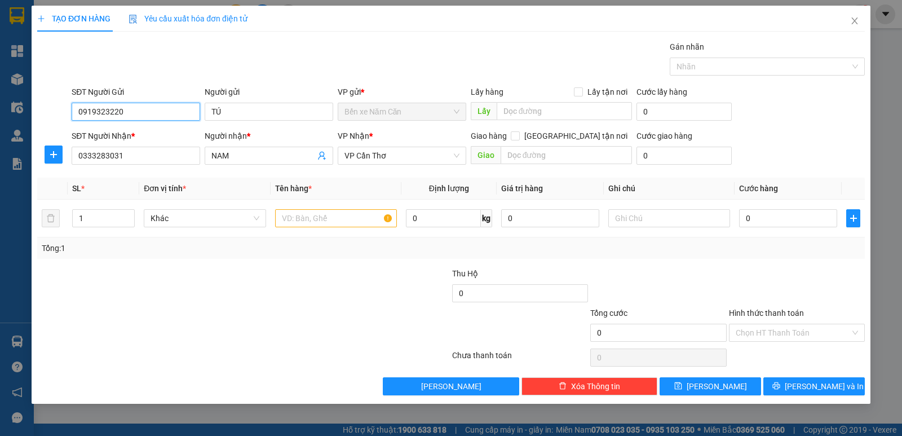
type input "0919323220"
click at [343, 220] on input "text" at bounding box center [336, 218] width 122 height 18
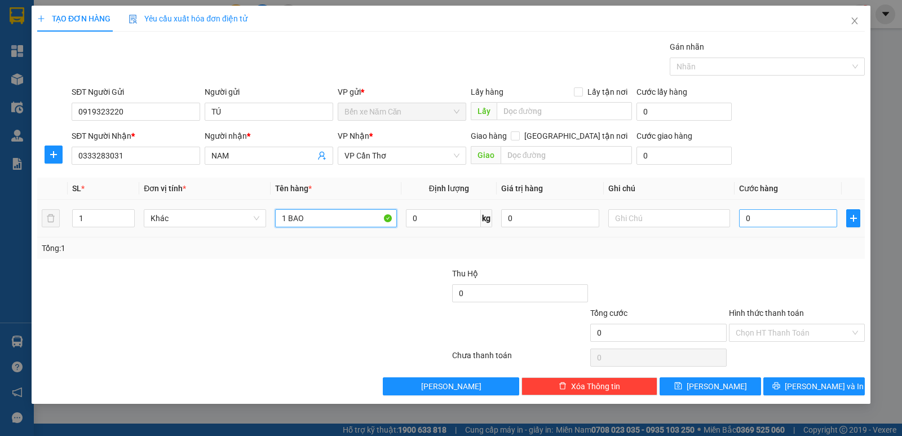
type input "1 BAO"
click at [745, 216] on input "0" at bounding box center [788, 218] width 98 height 18
click at [741, 219] on input "0" at bounding box center [788, 218] width 98 height 18
type input "40"
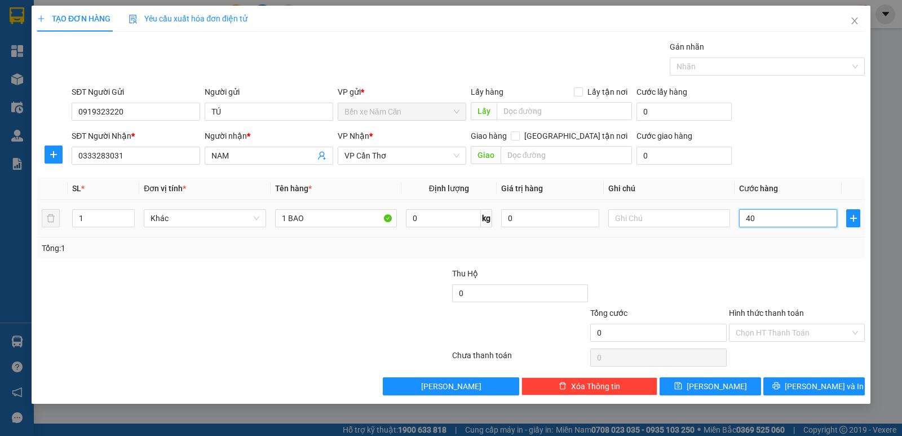
type input "40"
type input "40.000"
click at [791, 134] on div "SĐT Người Nhận * 0333283031 Người nhận * NAM VP Nhận * VP Cần Thơ Giao hàng Gia…" at bounding box center [468, 149] width 798 height 39
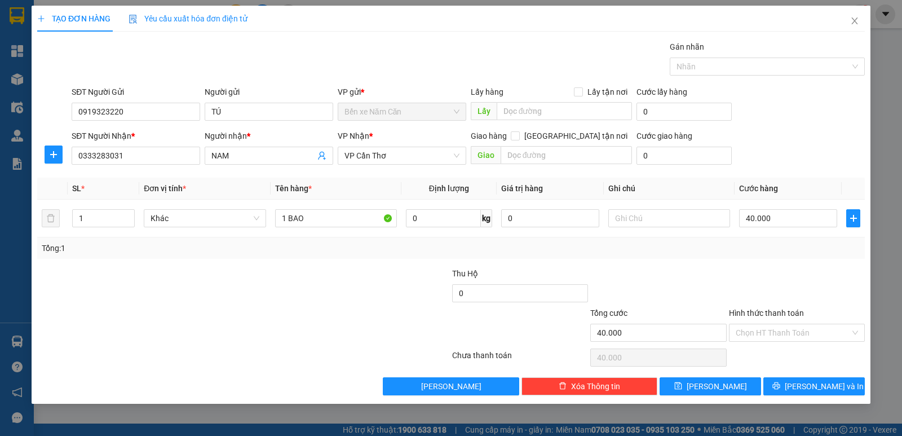
click at [794, 342] on div "Hình thức thanh toán Chọn HT Thanh Toán" at bounding box center [797, 326] width 136 height 39
click at [799, 336] on input "Hình thức thanh toán" at bounding box center [793, 332] width 114 height 17
click at [798, 276] on div at bounding box center [797, 286] width 138 height 39
click at [813, 386] on span "Lưu và In" at bounding box center [824, 386] width 79 height 12
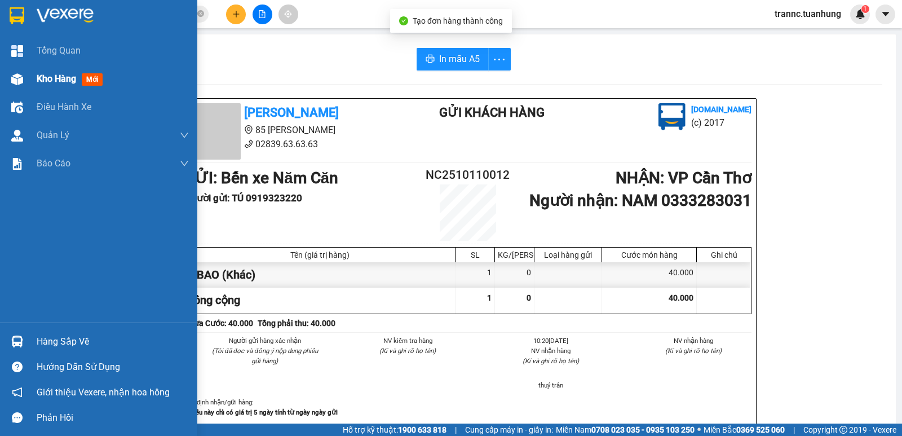
click at [23, 83] on div at bounding box center [17, 79] width 20 height 20
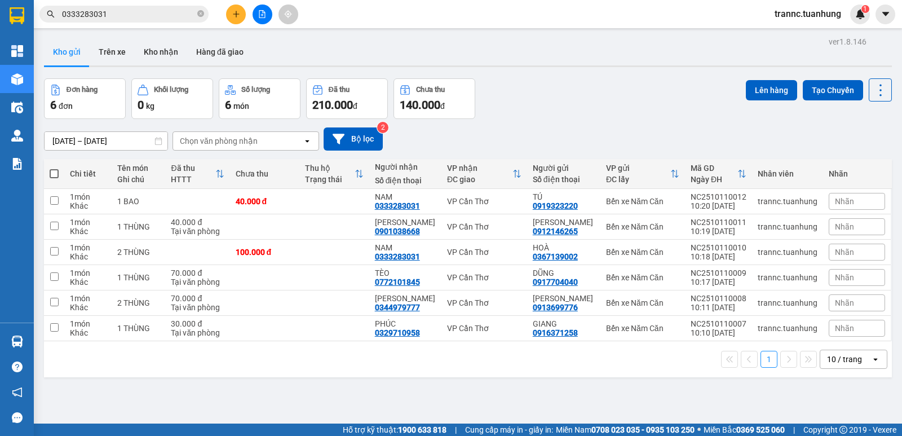
click at [606, 143] on div "09/10/2025 – 11/10/2025 Press the down arrow key to interact with the calendar …" at bounding box center [468, 138] width 848 height 23
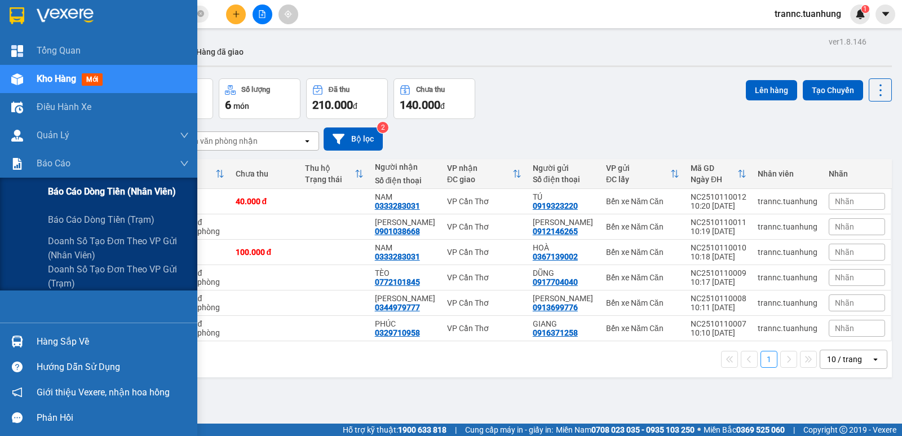
click at [138, 185] on span "Báo cáo dòng tiền (nhân viên)" at bounding box center [112, 191] width 128 height 14
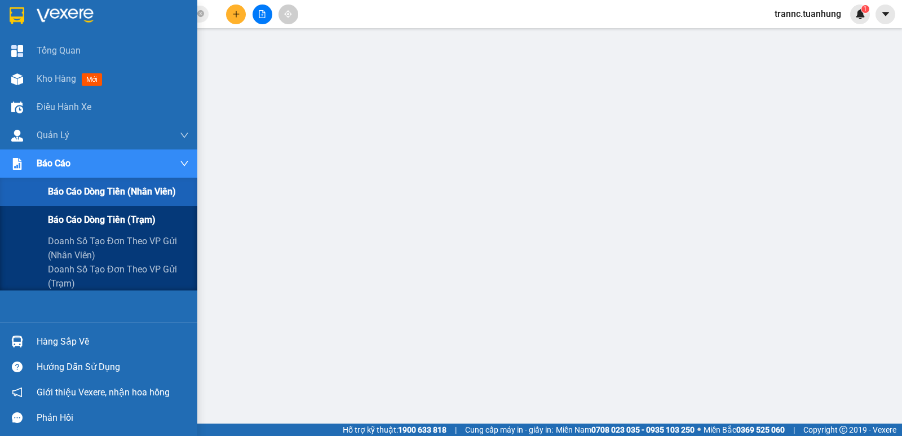
click at [143, 219] on span "Báo cáo dòng tiền (trạm)" at bounding box center [102, 219] width 108 height 14
